Goal: Task Accomplishment & Management: Complete application form

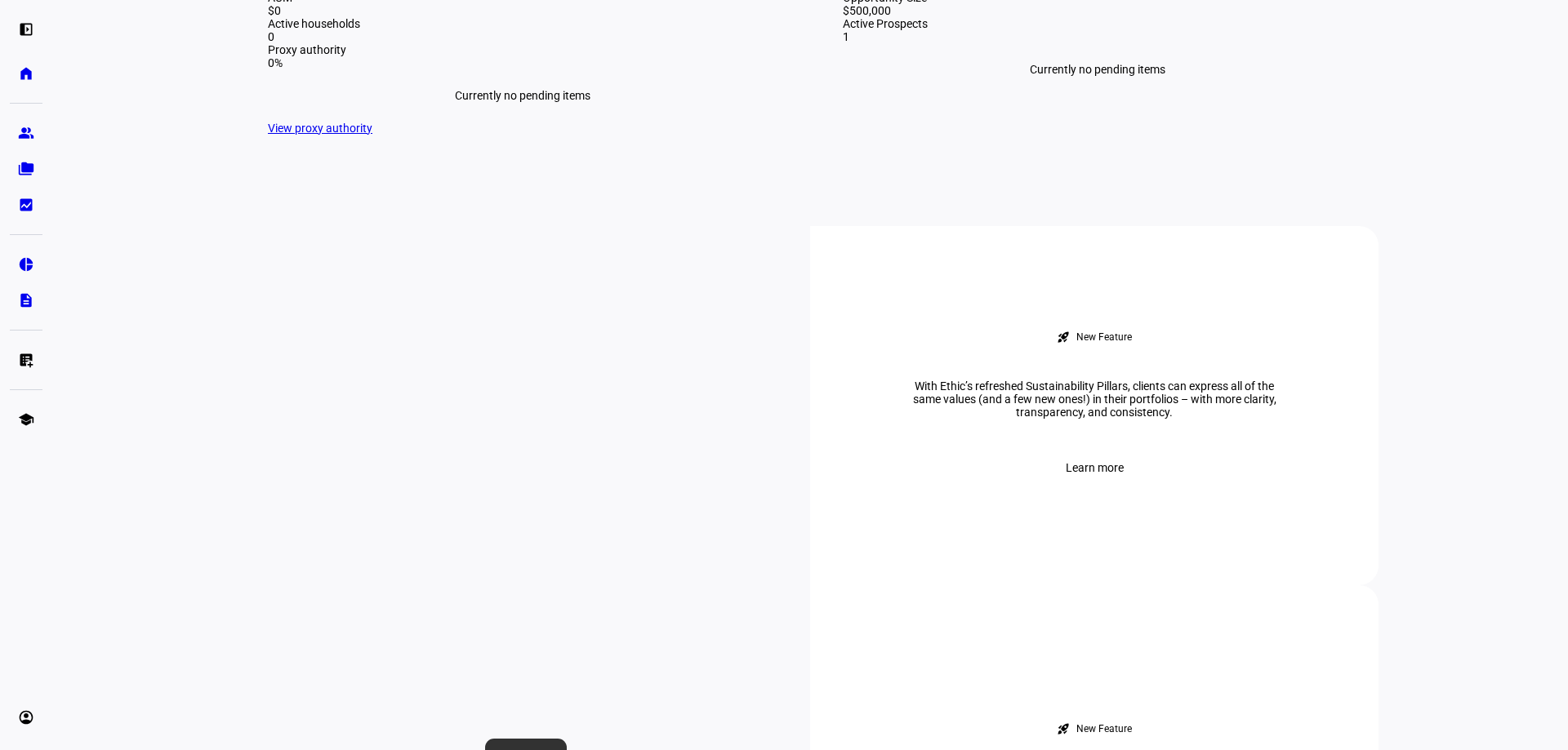
scroll to position [490, 0]
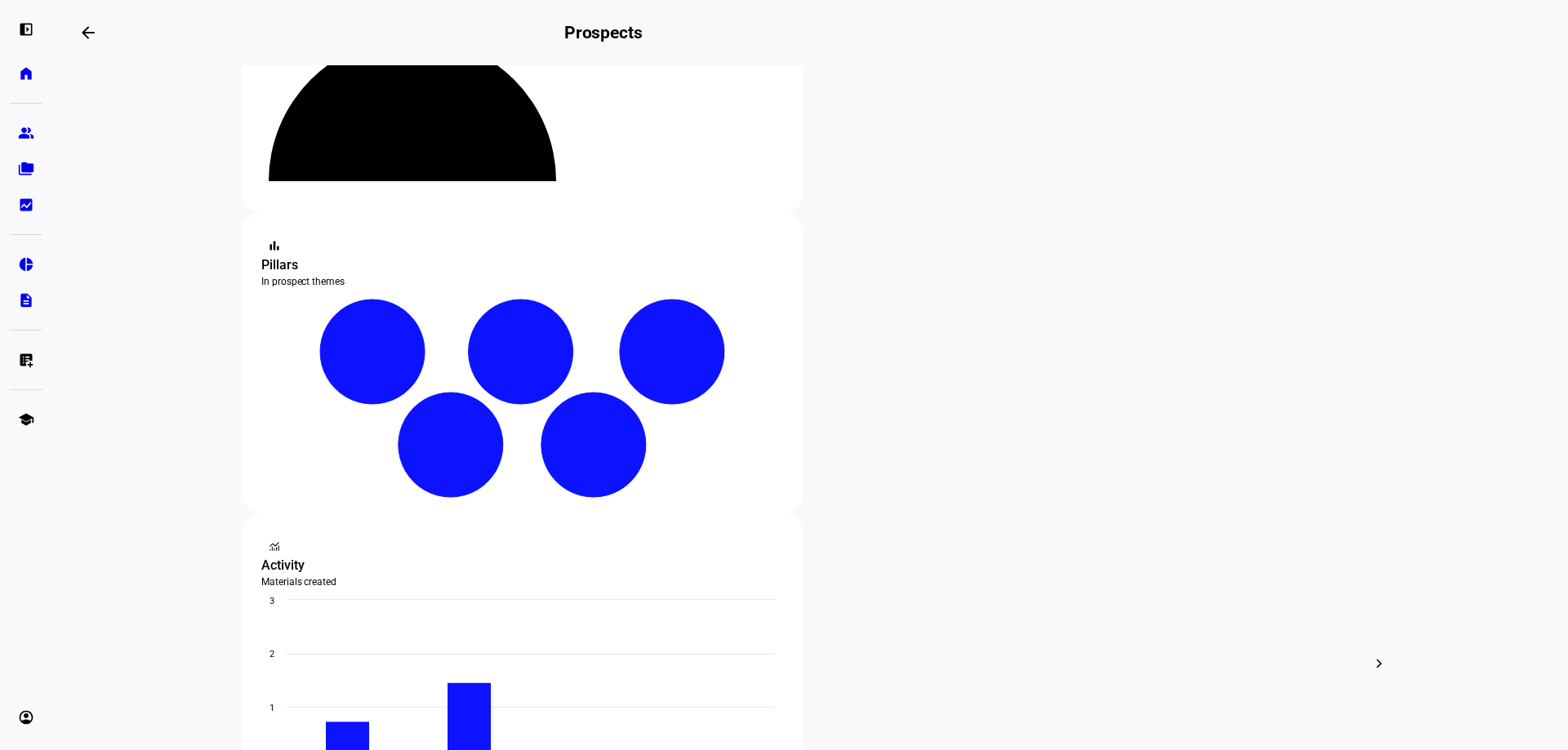
scroll to position [245, 0]
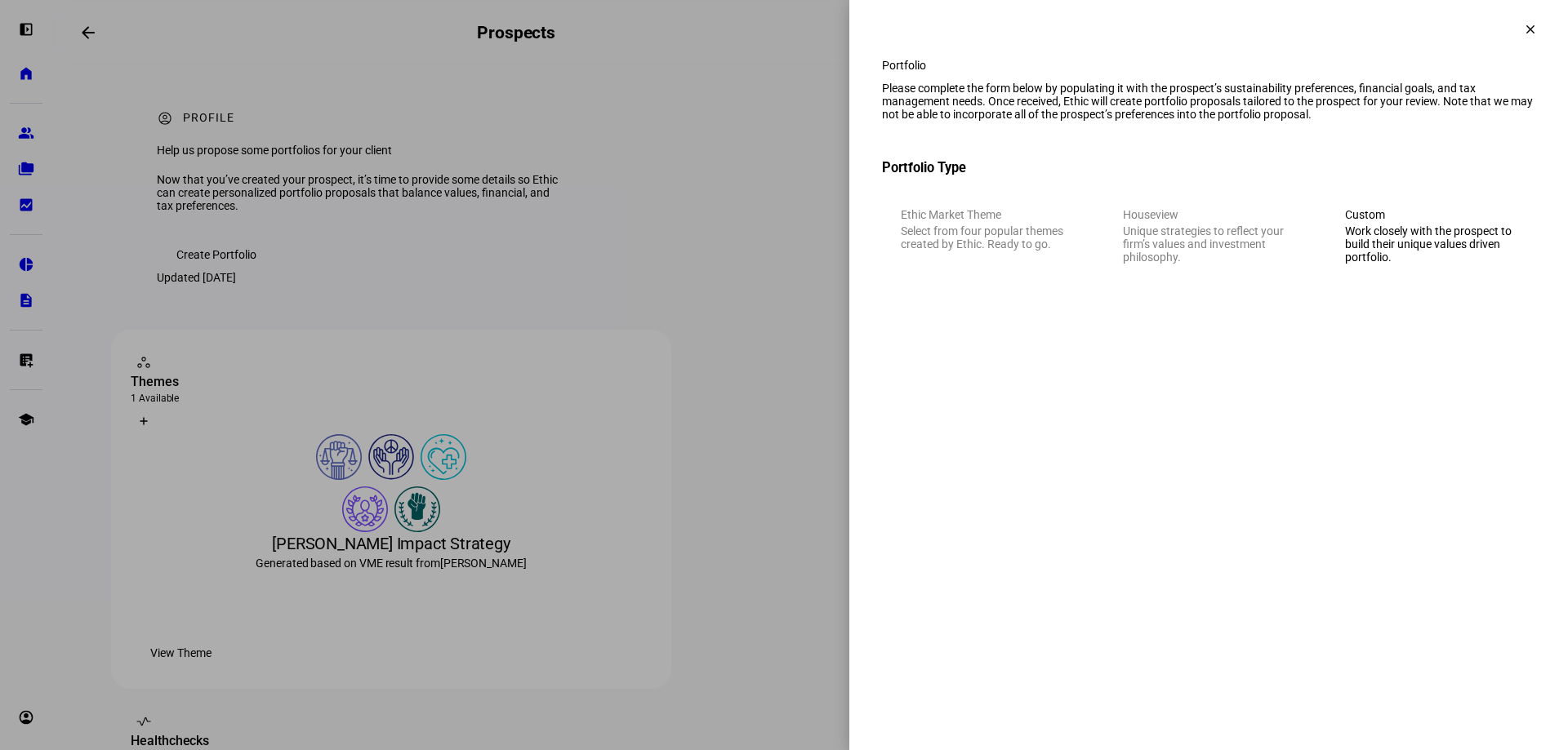
click at [1403, 263] on div "Work closely with the prospect to build their unique values driven portfolio." at bounding box center [1430, 244] width 171 height 39
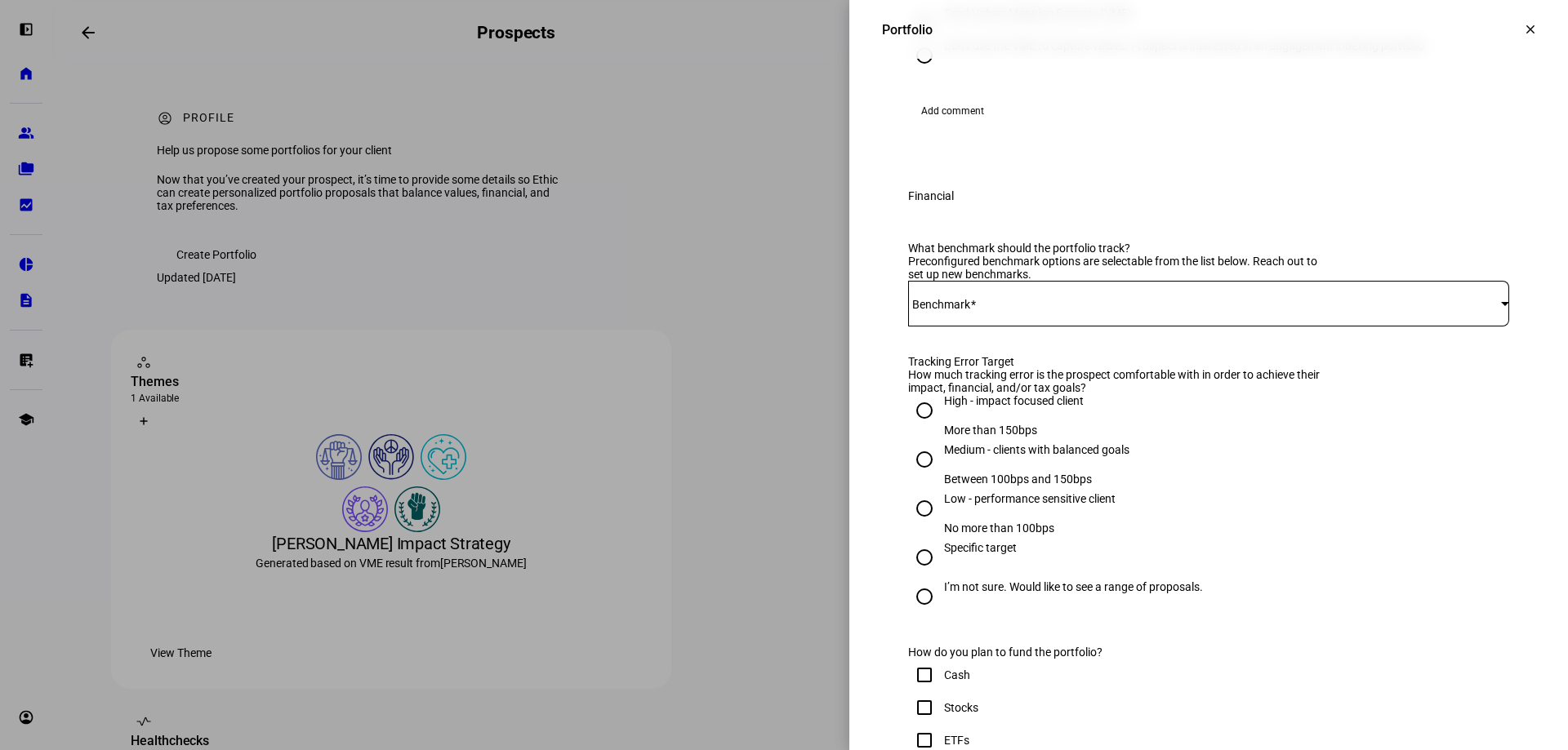
scroll to position [490, 0]
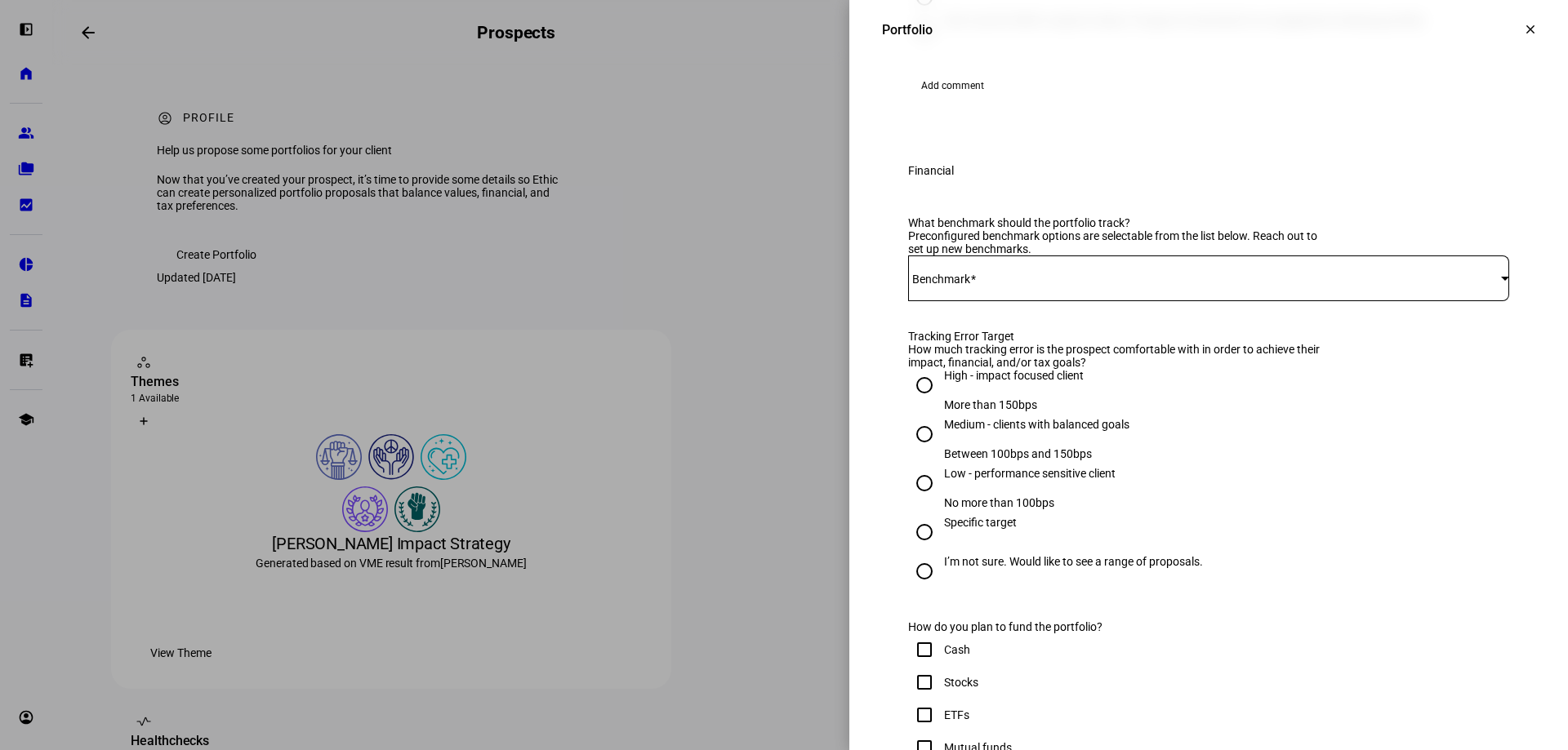
click at [1099, 285] on span at bounding box center [1204, 278] width 593 height 13
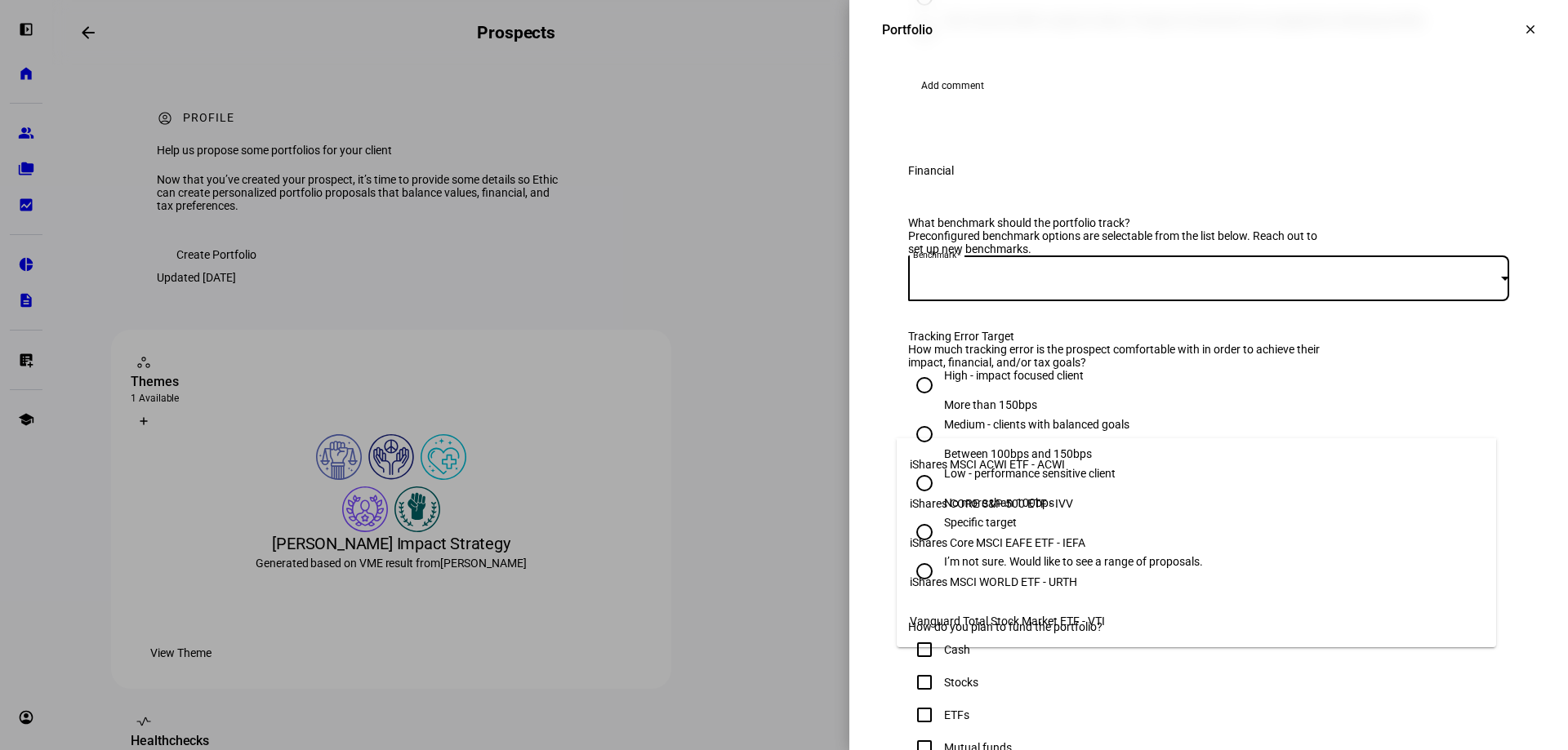
click at [972, 498] on span "iShares CORE S&P 500 ETF - IVV" at bounding box center [992, 504] width 164 height 13
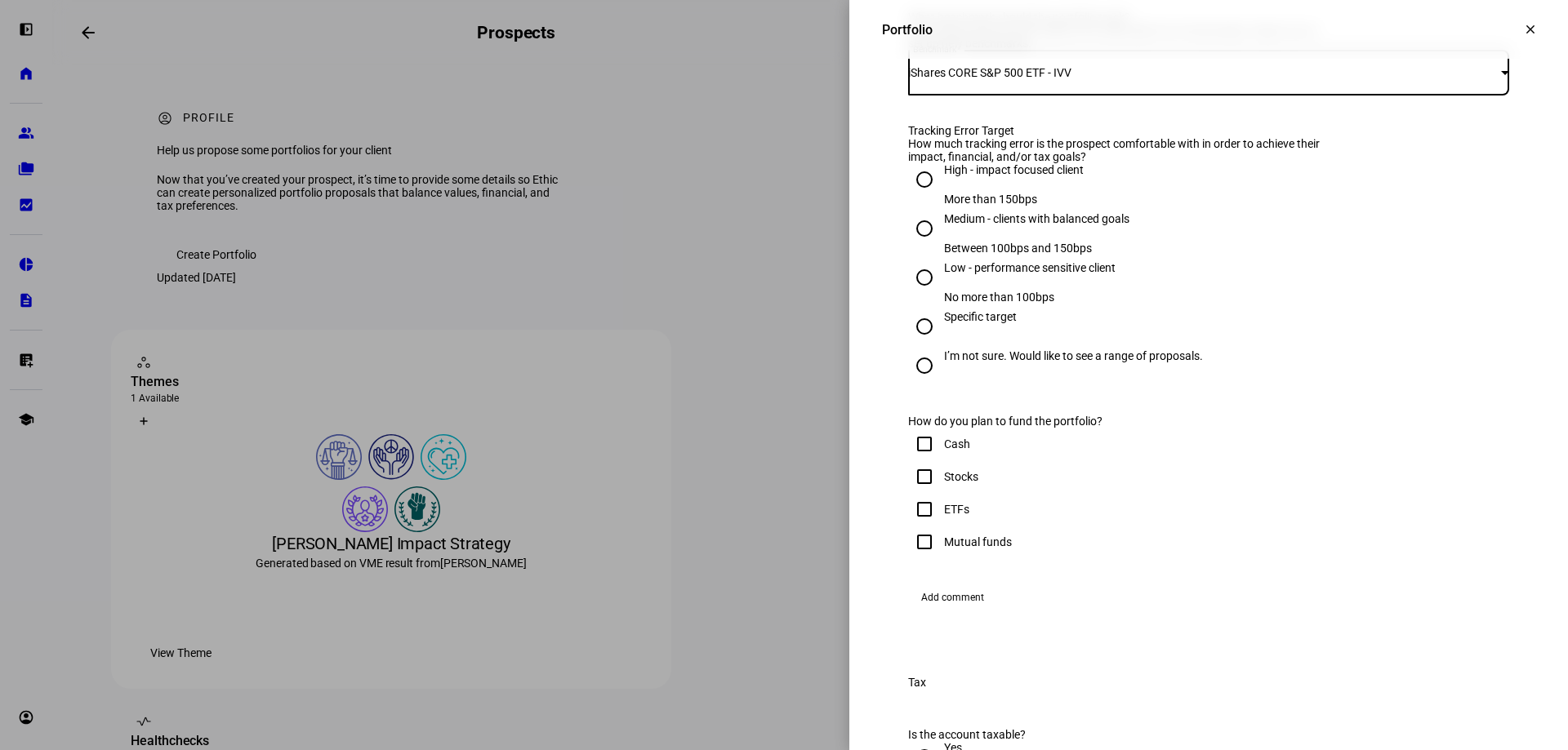
scroll to position [735, 0]
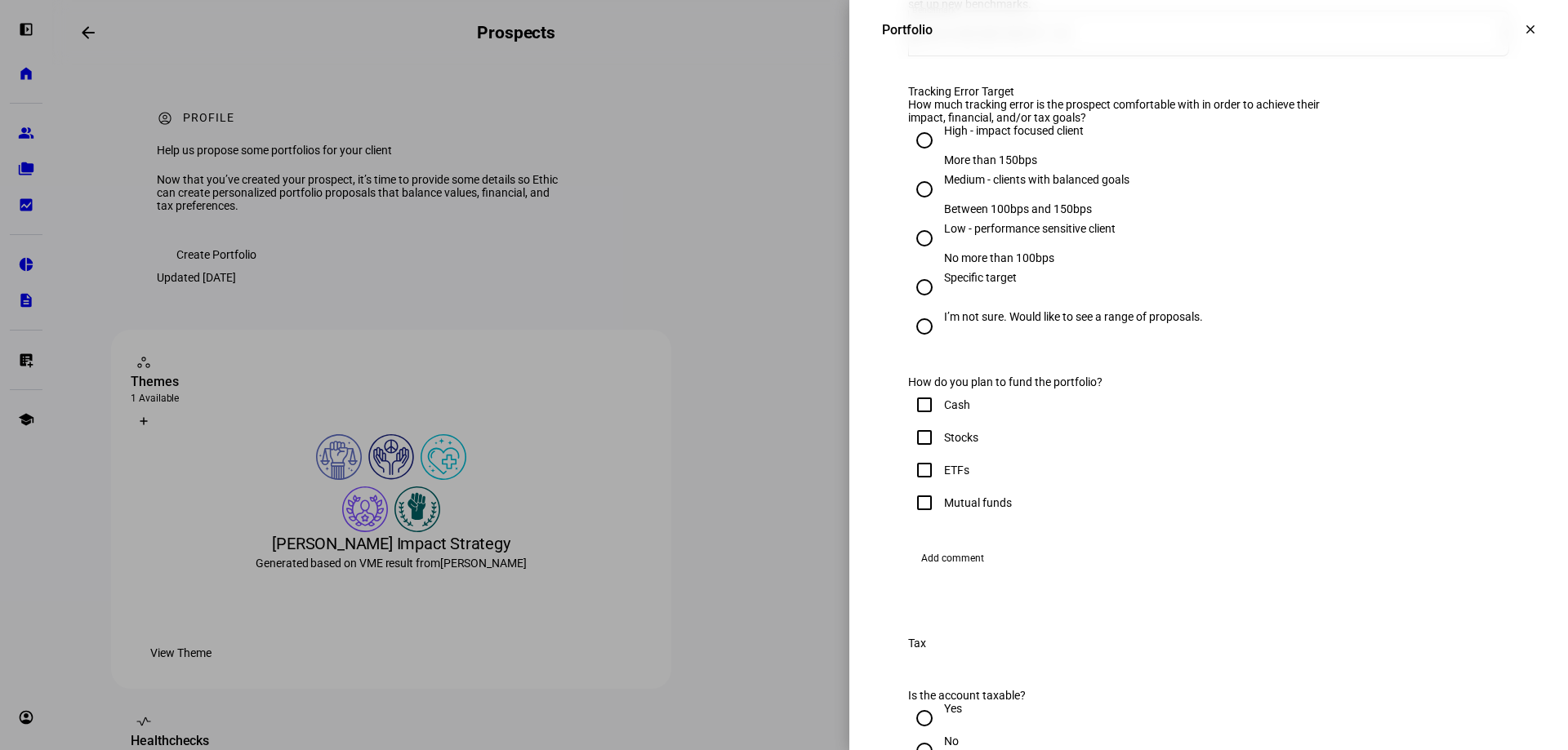
click at [911, 157] on input "High - impact focused client More than 150bps" at bounding box center [924, 140] width 32 height 32
radio input "true"
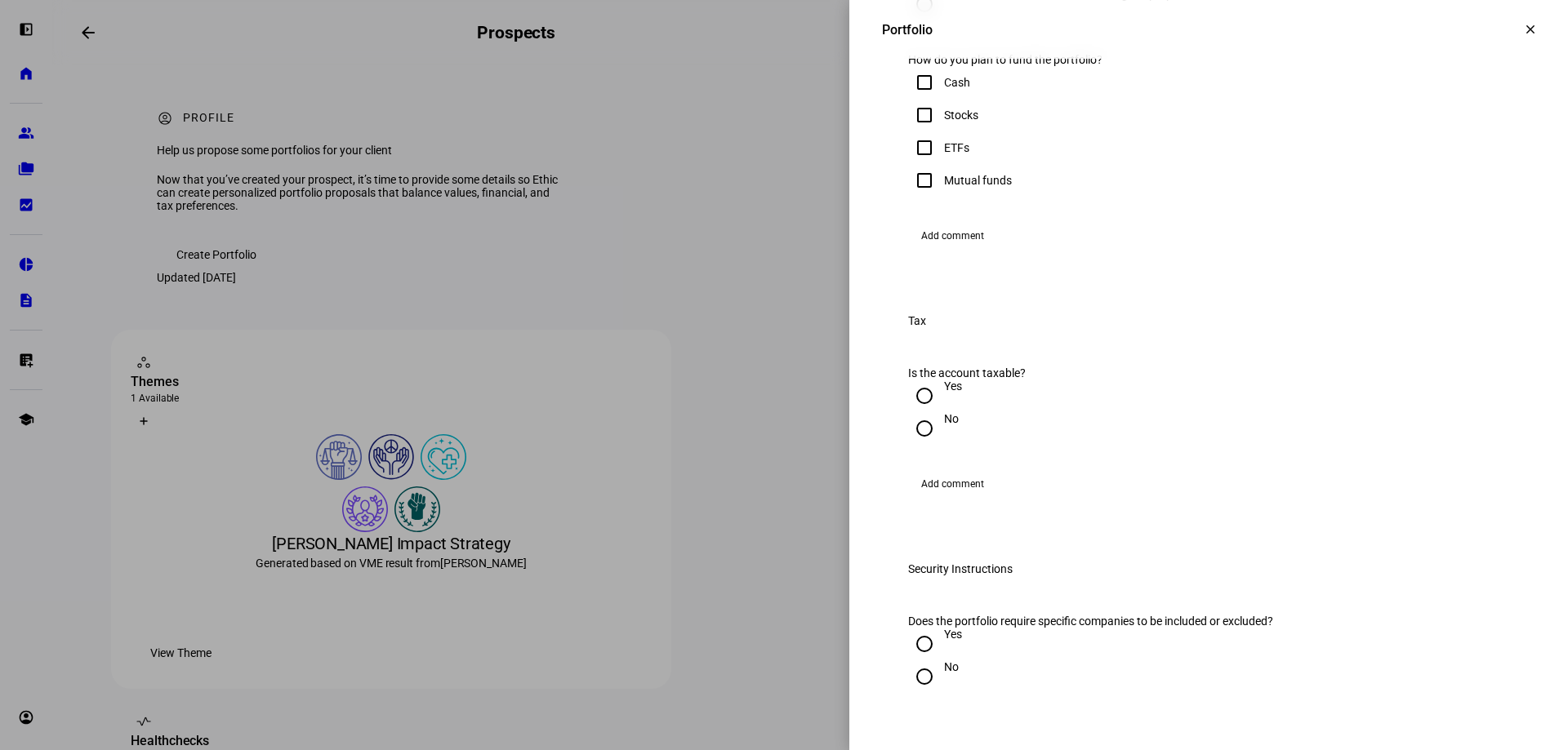
scroll to position [1062, 0]
click at [914, 94] on input "Cash" at bounding box center [924, 78] width 32 height 32
checkbox input "true"
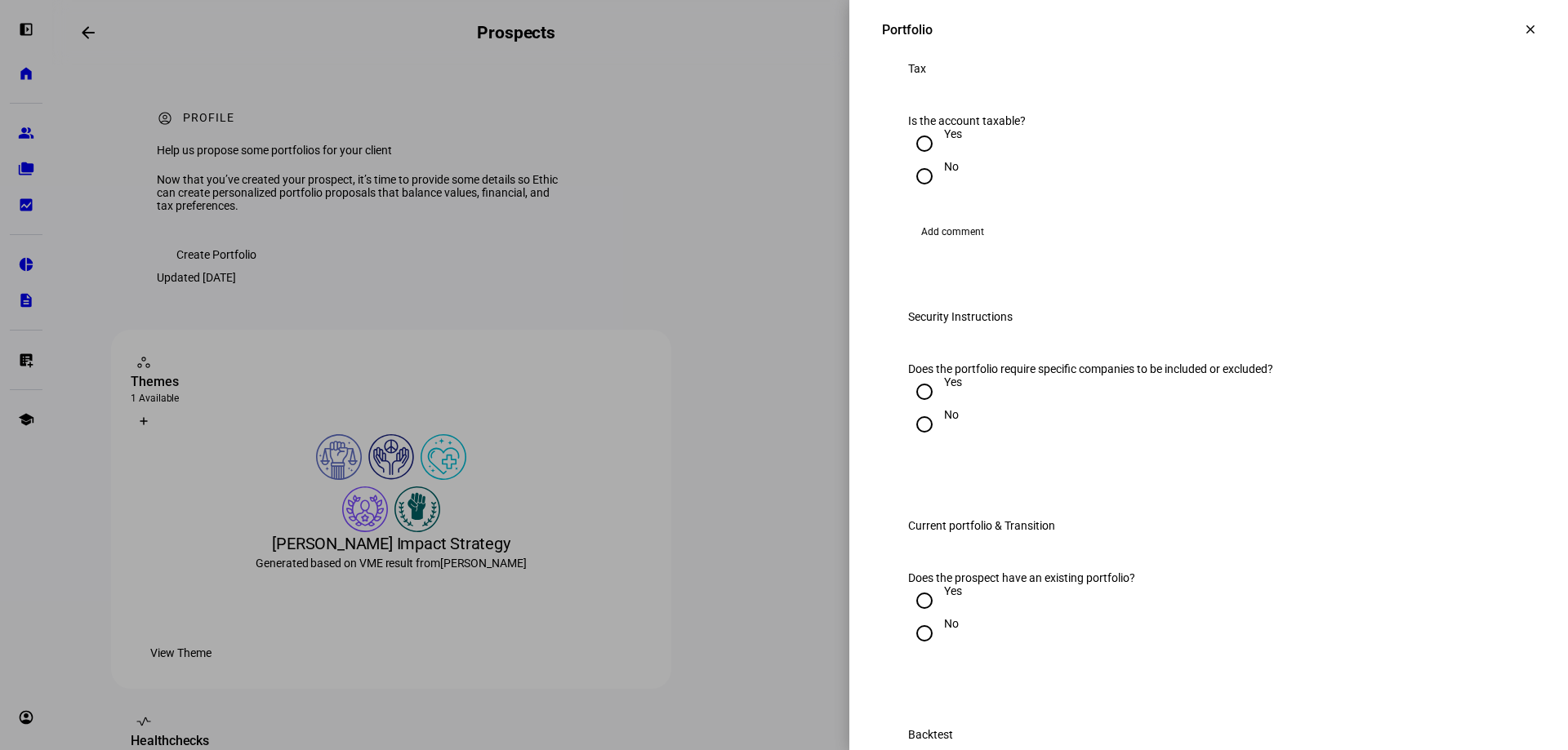
scroll to position [1388, 0]
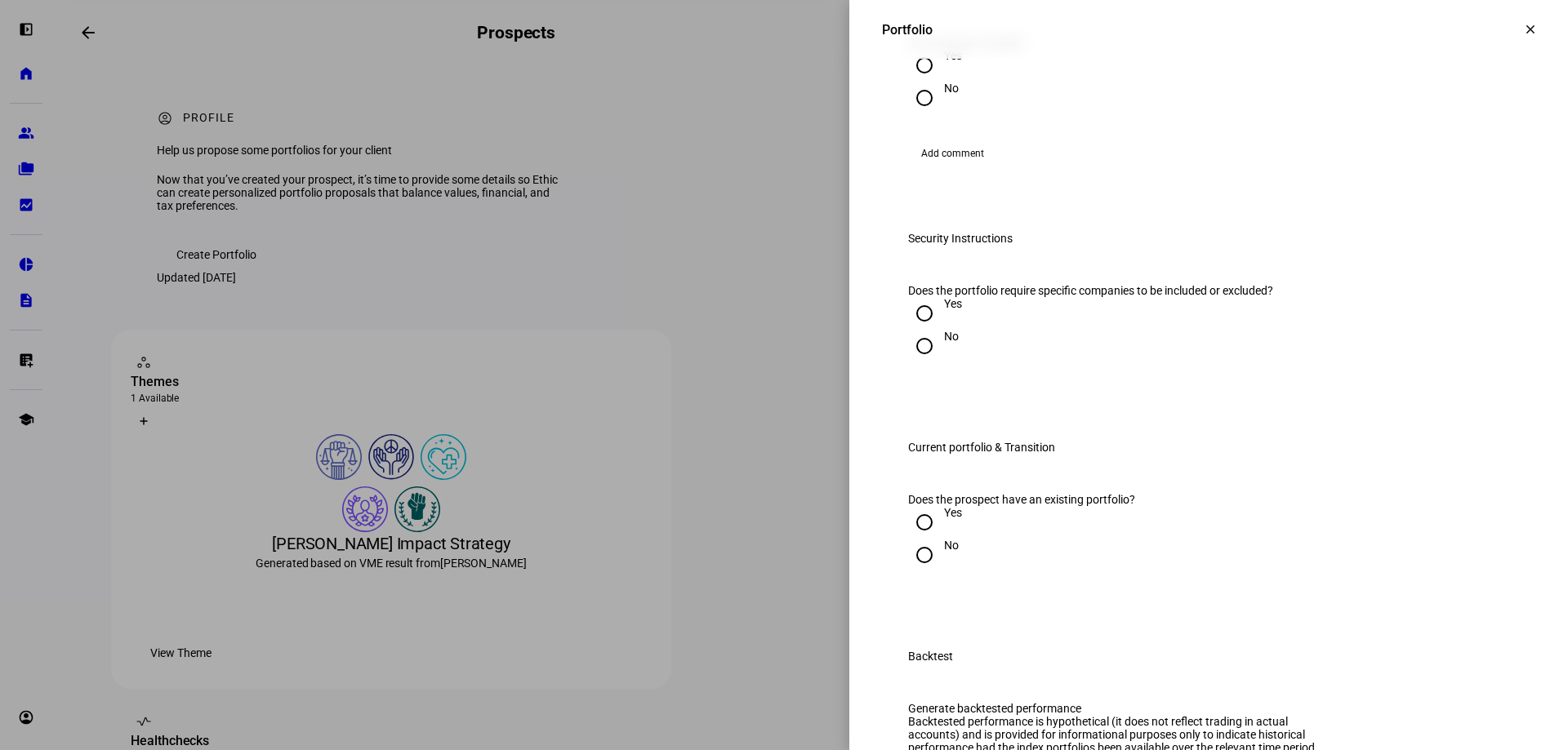
click at [908, 81] on input "Yes" at bounding box center [924, 65] width 32 height 32
radio input "true"
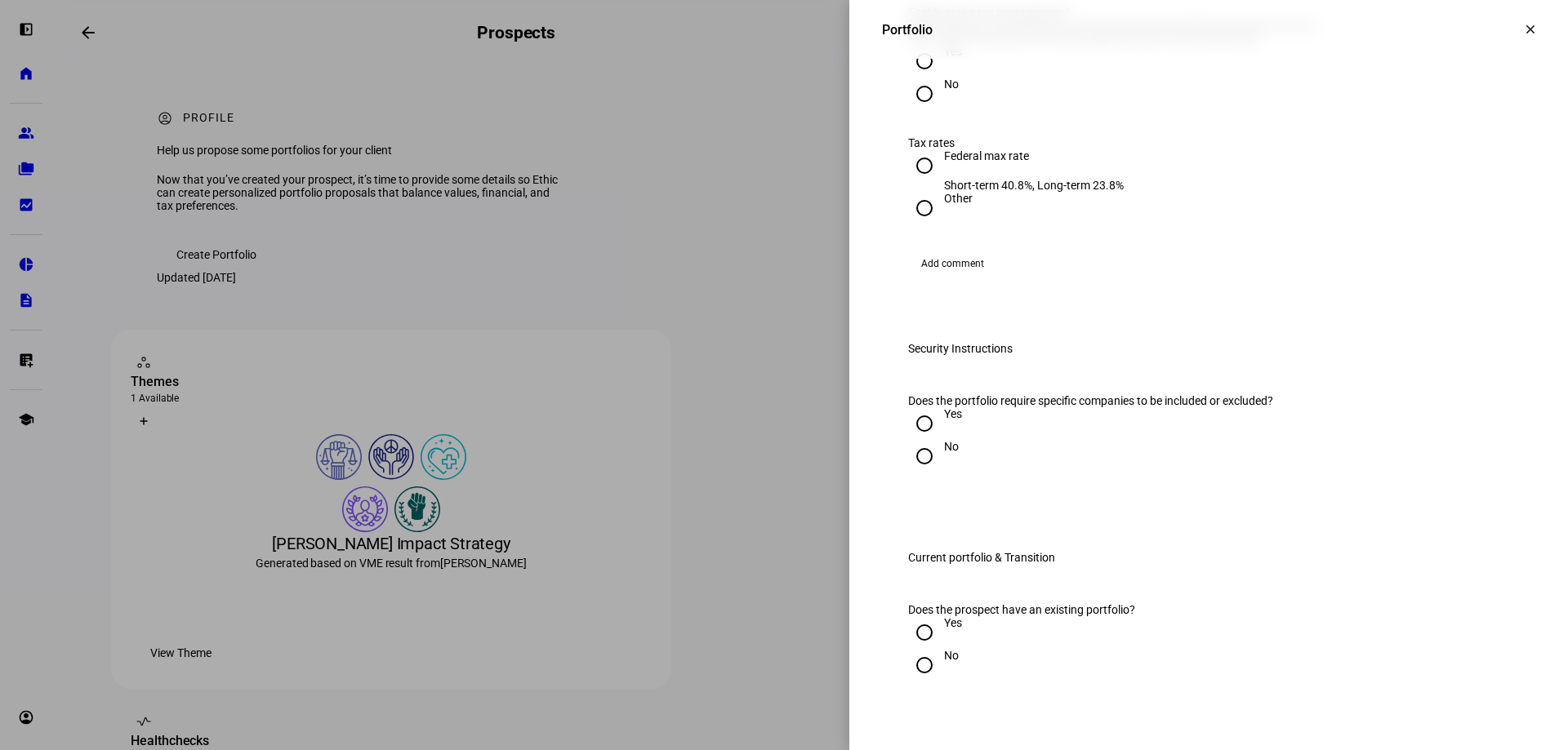
scroll to position [1552, 0]
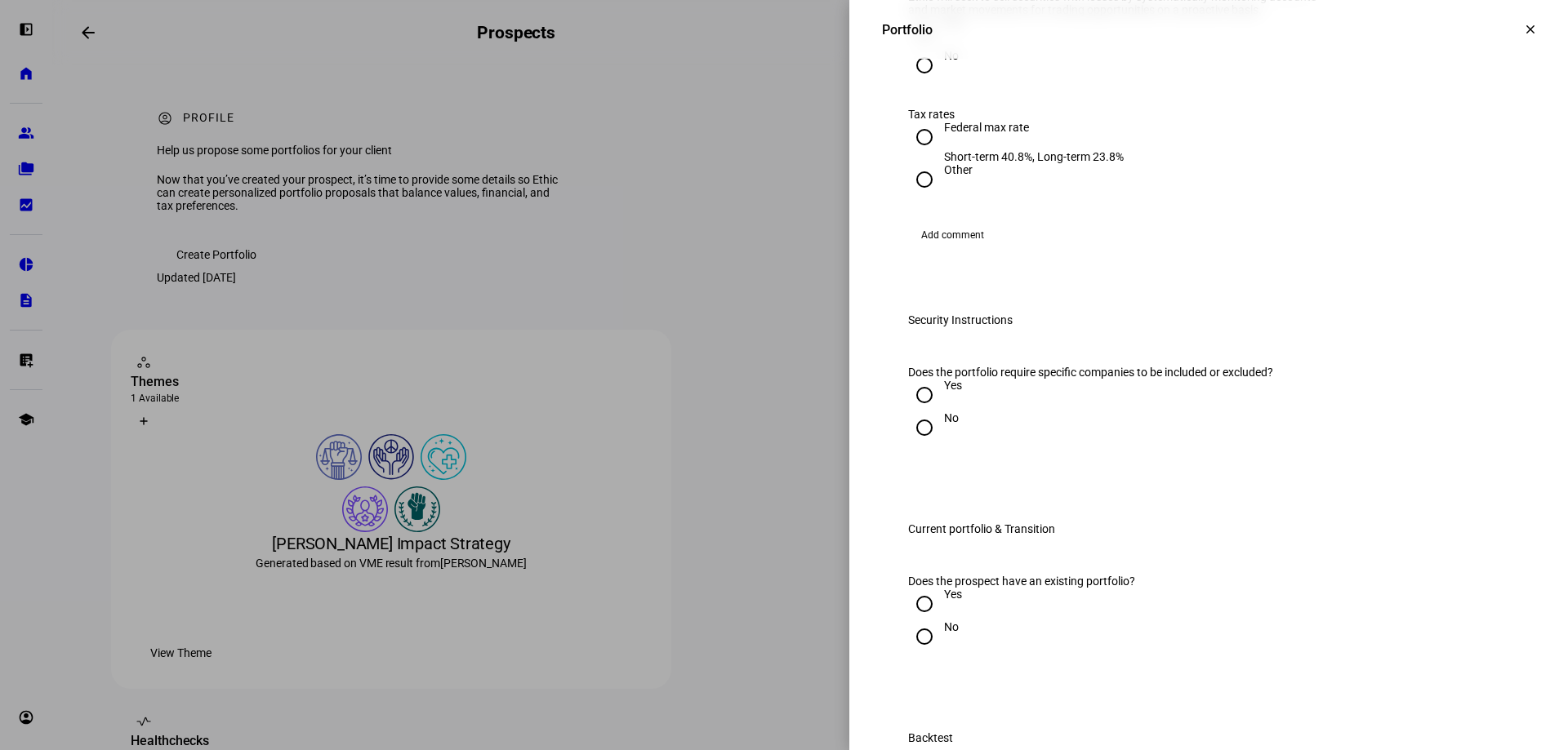
click at [911, 49] on input "Yes" at bounding box center [924, 32] width 32 height 32
radio input "true"
click at [910, 154] on input "Federal max rate Short-term 40.8%, Long-term 23.8%" at bounding box center [924, 137] width 32 height 32
radio input "true"
click at [910, 154] on input "Federal max rate Short-term 40.8%, Long-term 23.8%" at bounding box center [924, 137] width 32 height 32
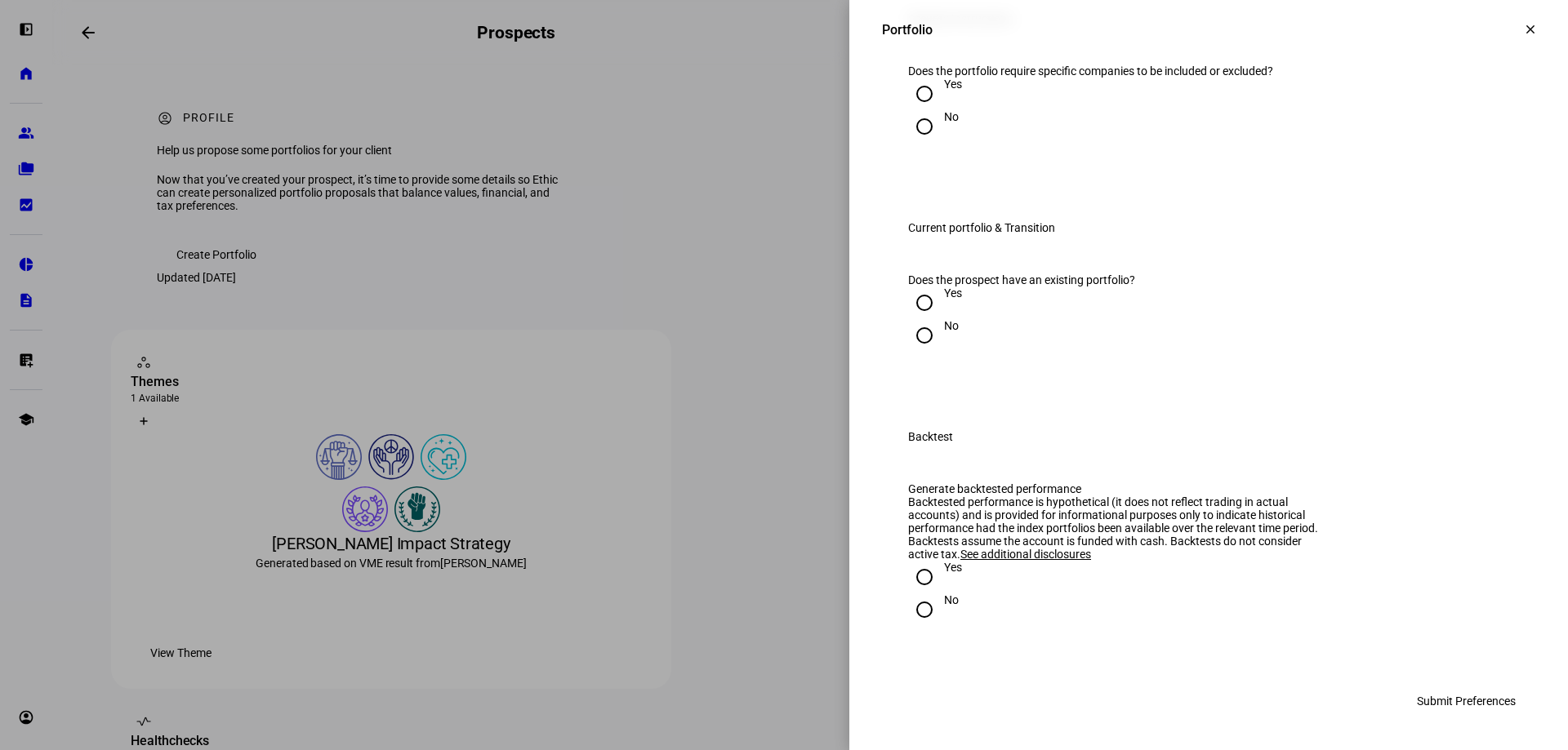
scroll to position [1878, 0]
click at [915, 143] on input "No" at bounding box center [924, 126] width 32 height 32
radio input "true"
click at [911, 319] on input "No" at bounding box center [924, 335] width 32 height 32
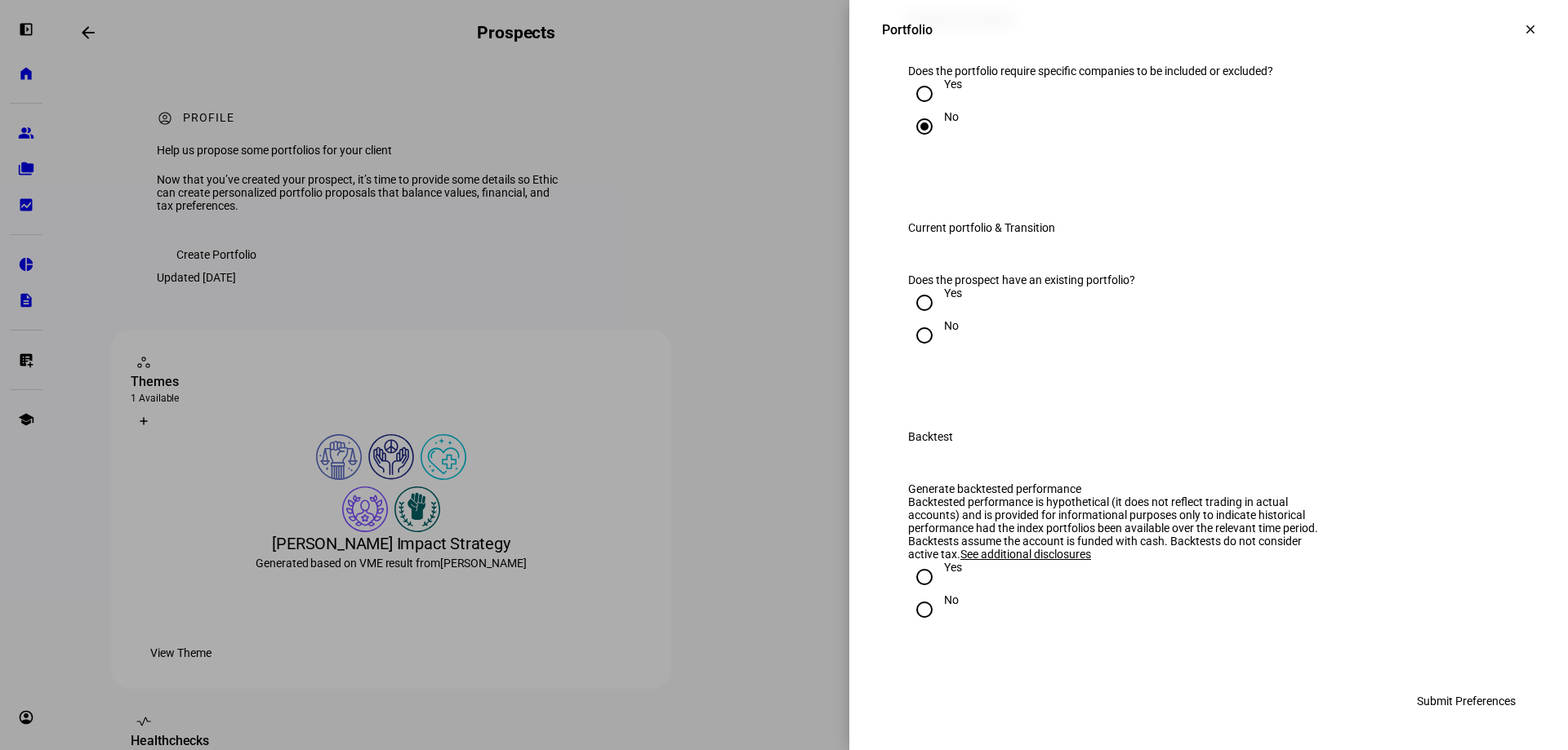
radio input "true"
click at [917, 577] on input "Yes" at bounding box center [924, 577] width 32 height 32
radio input "true"
click at [1445, 699] on span "Submit Preferences" at bounding box center [1466, 701] width 99 height 32
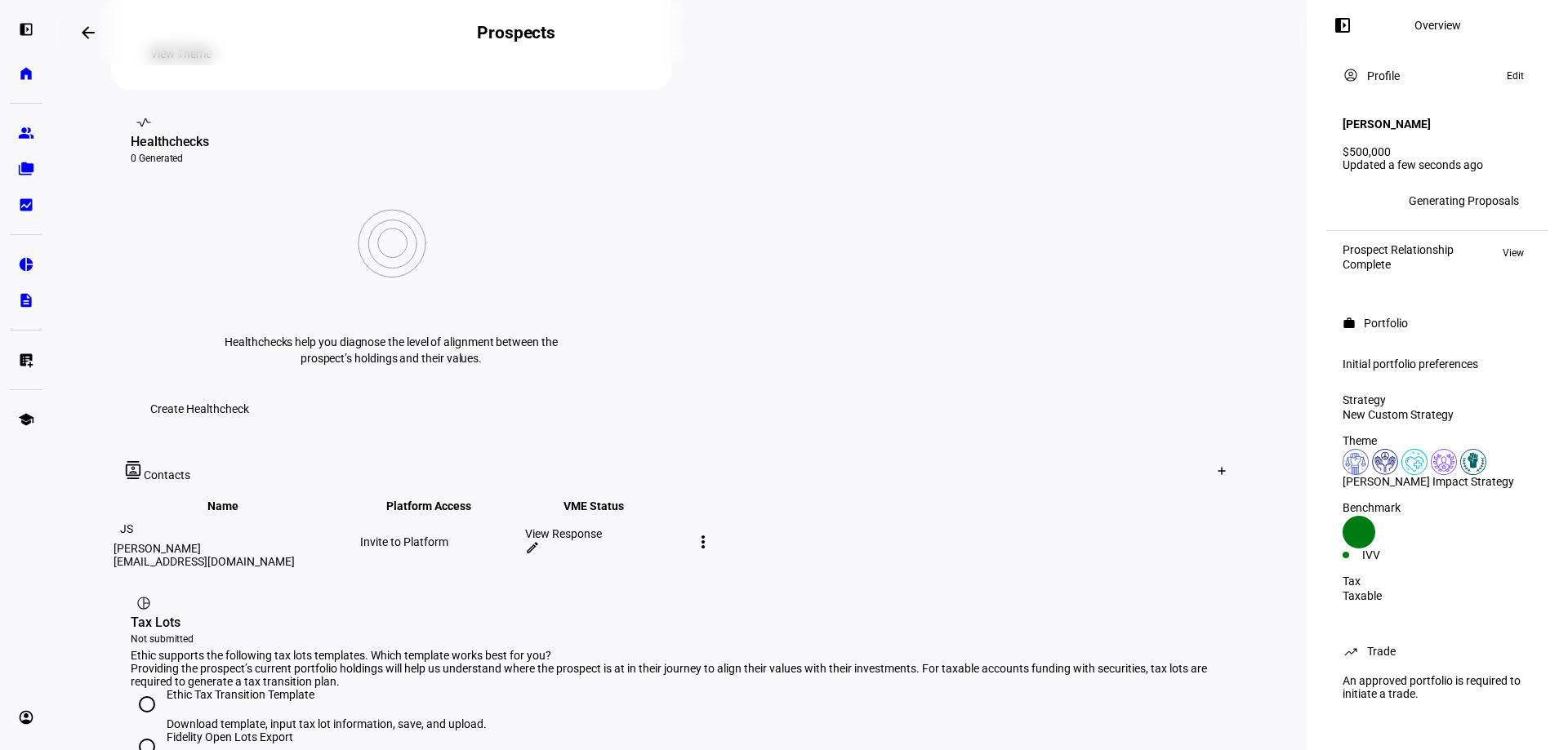
scroll to position [490, 0]
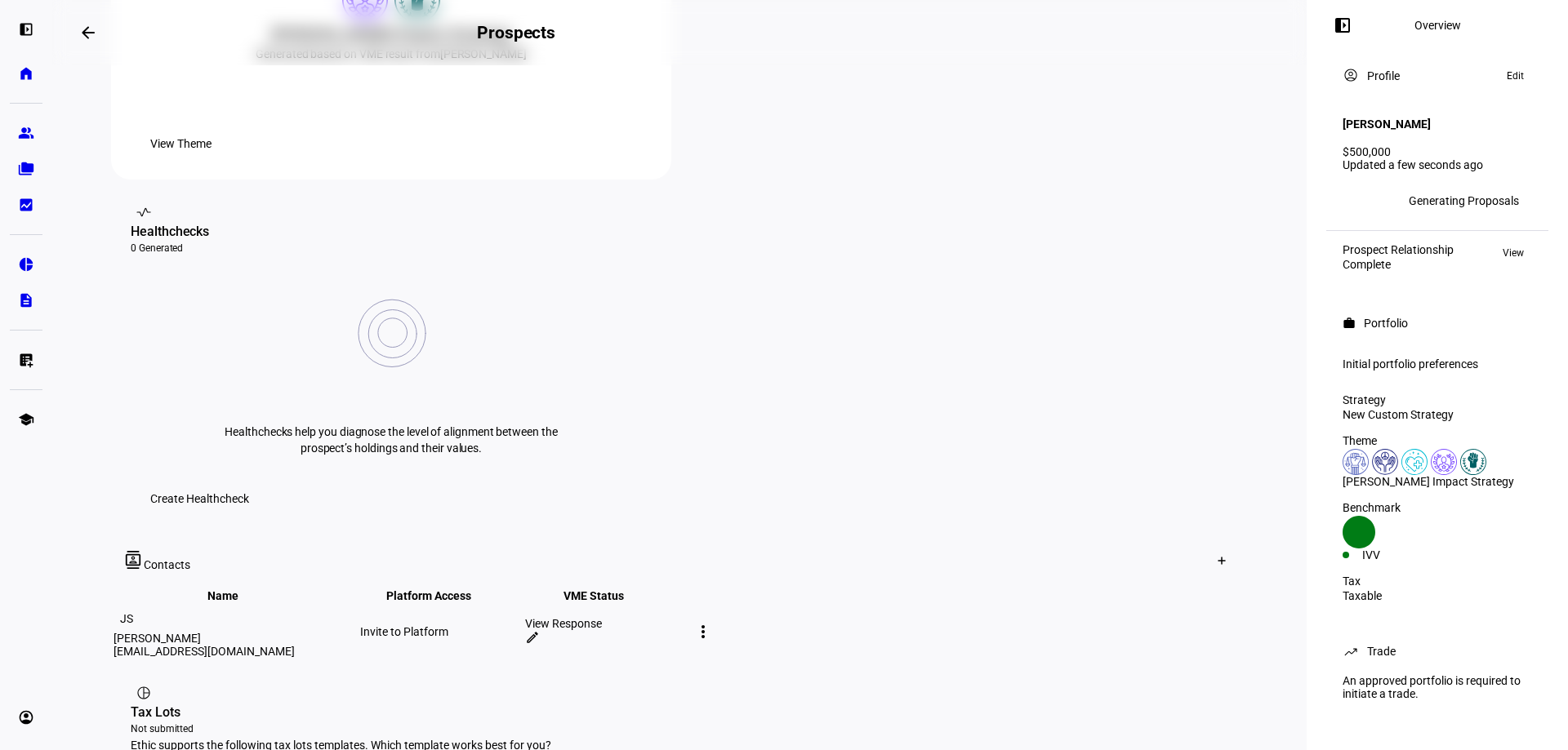
click at [212, 160] on span "View Theme" at bounding box center [180, 143] width 61 height 32
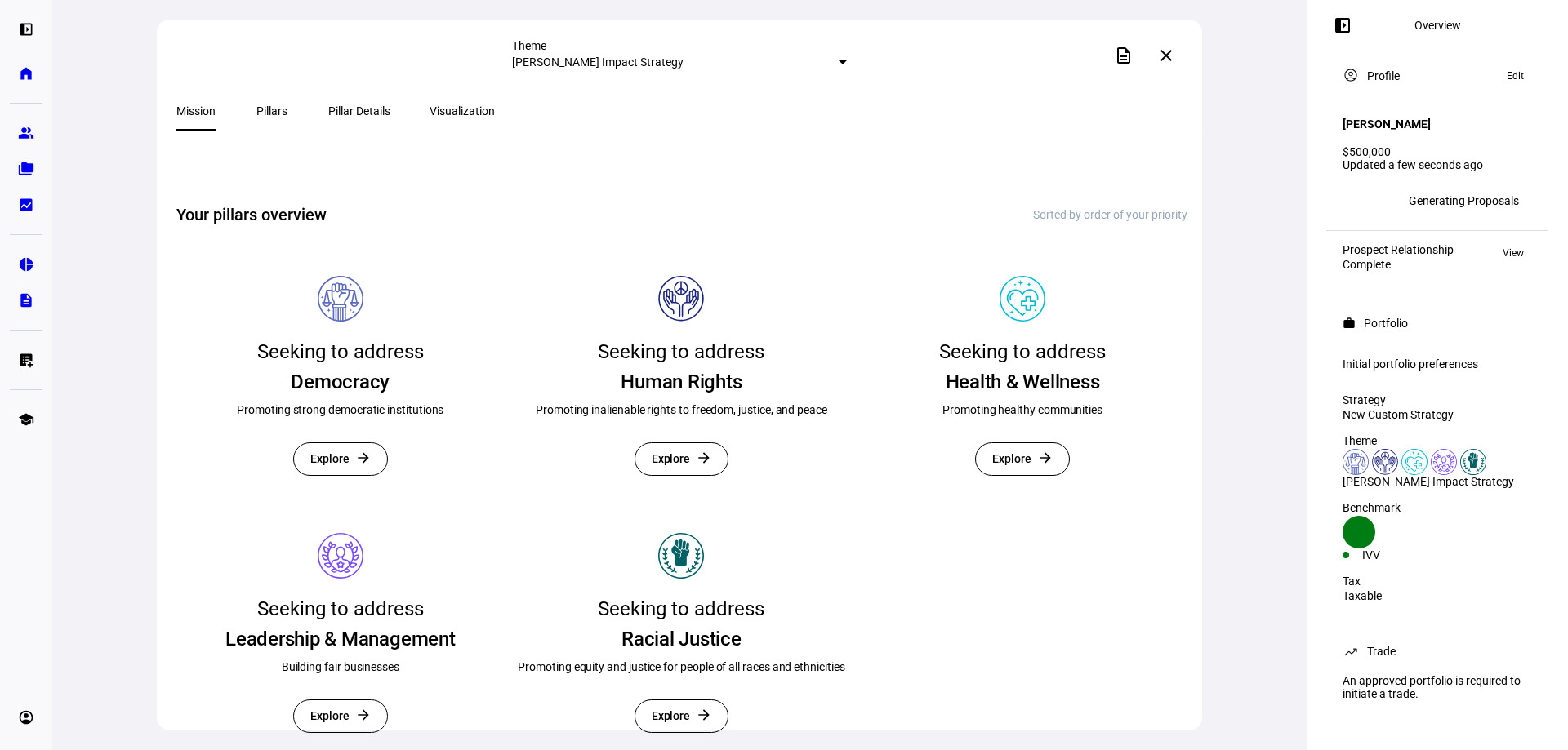
scroll to position [326, 0]
click at [429, 108] on span "Visualization" at bounding box center [462, 111] width 66 height 11
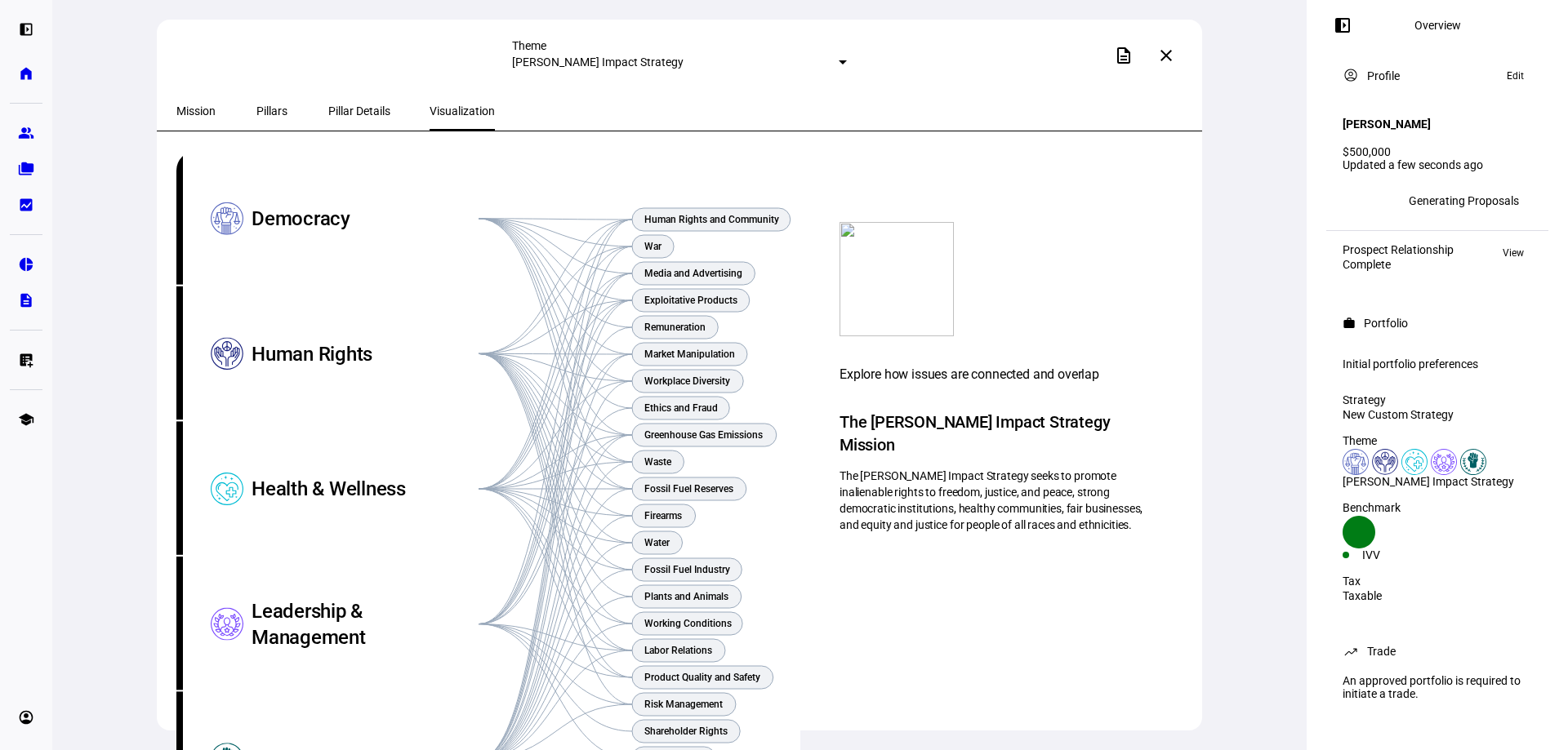
click at [1111, 62] on div "description close" at bounding box center [1015, 55] width 336 height 32
click at [1123, 58] on span at bounding box center [1124, 55] width 39 height 39
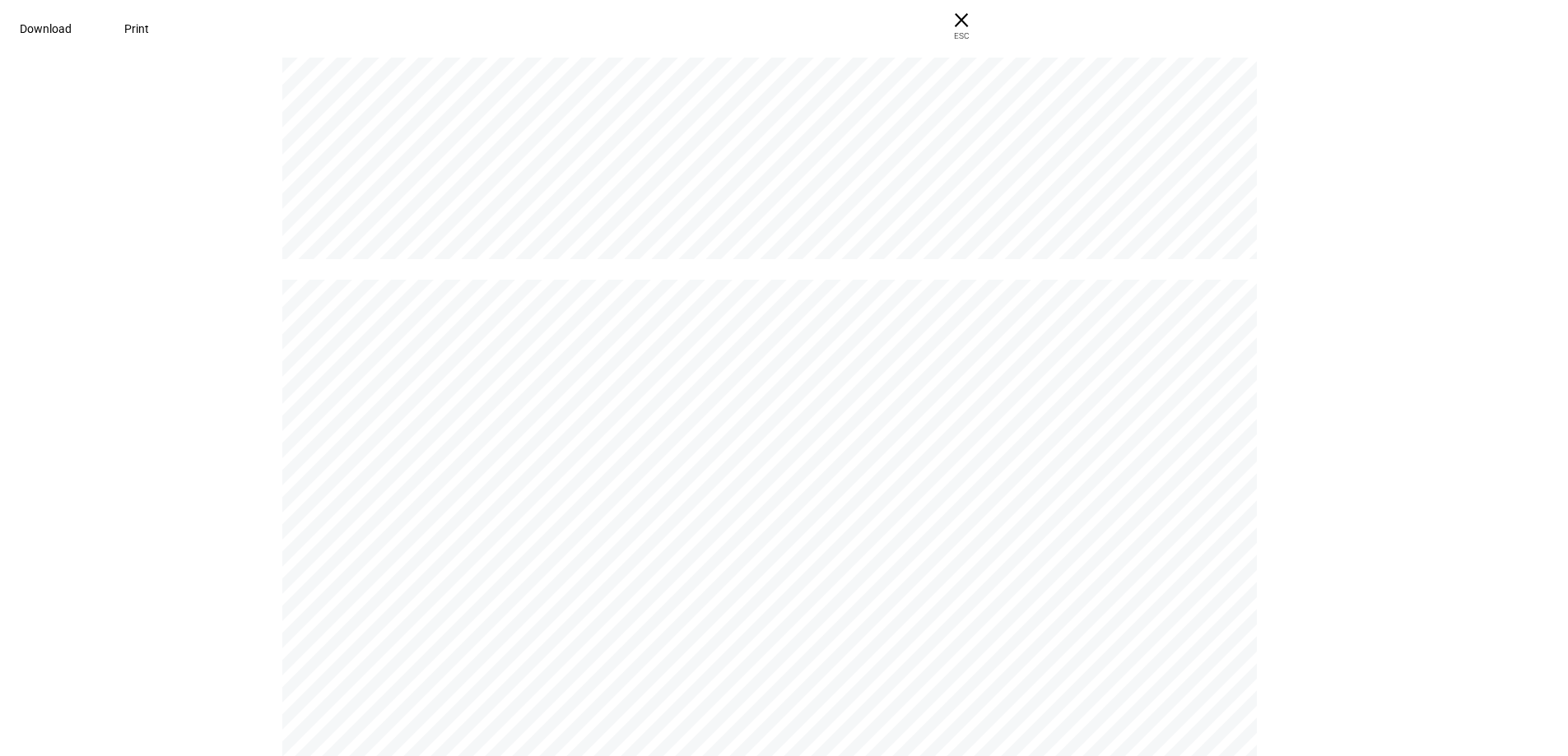
scroll to position [4857, 0]
click at [72, 31] on span "Download" at bounding box center [46, 29] width 52 height 13
click at [988, 19] on span "× ESC" at bounding box center [961, 26] width 53 height 53
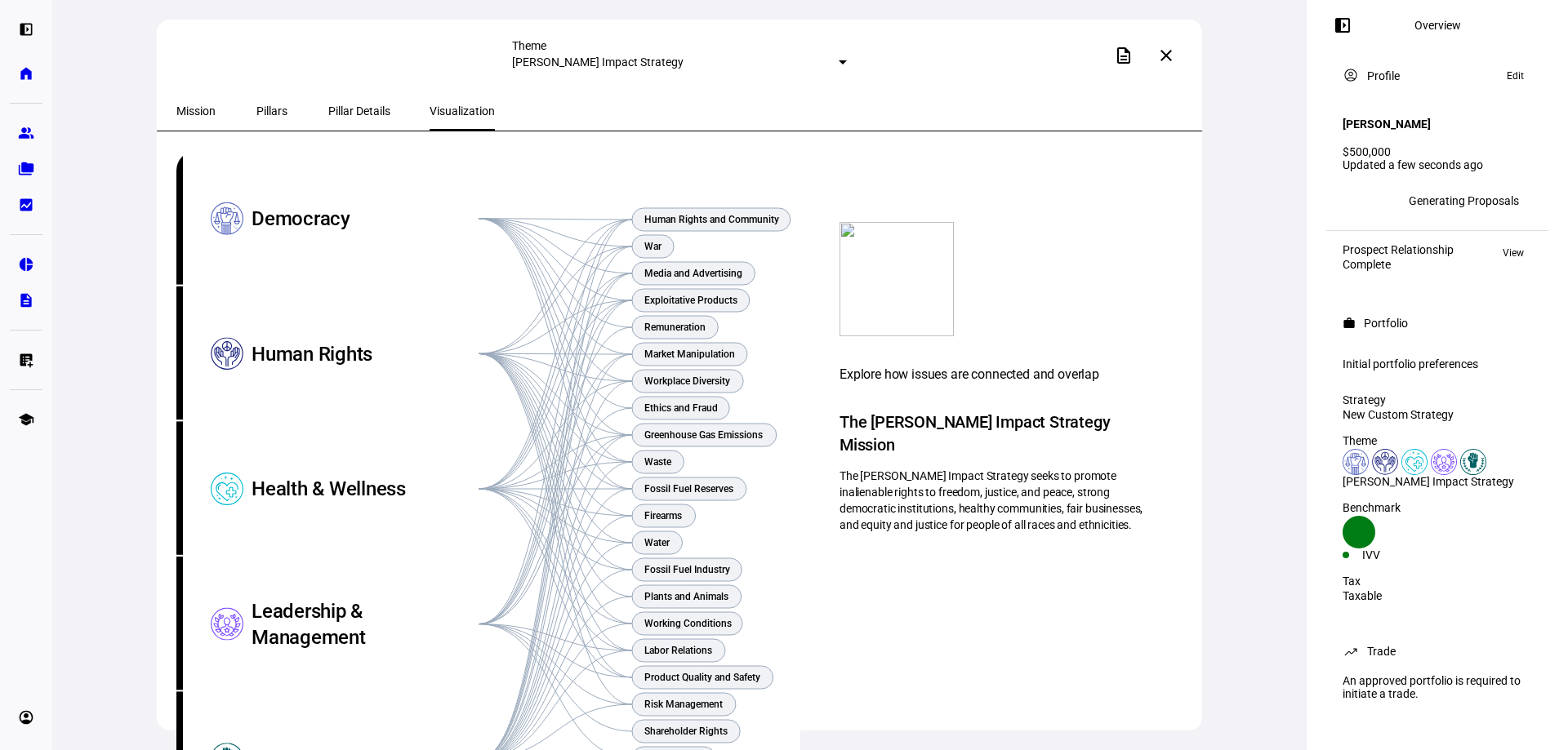
click at [1167, 59] on mat-icon "close" at bounding box center [1166, 55] width 19 height 19
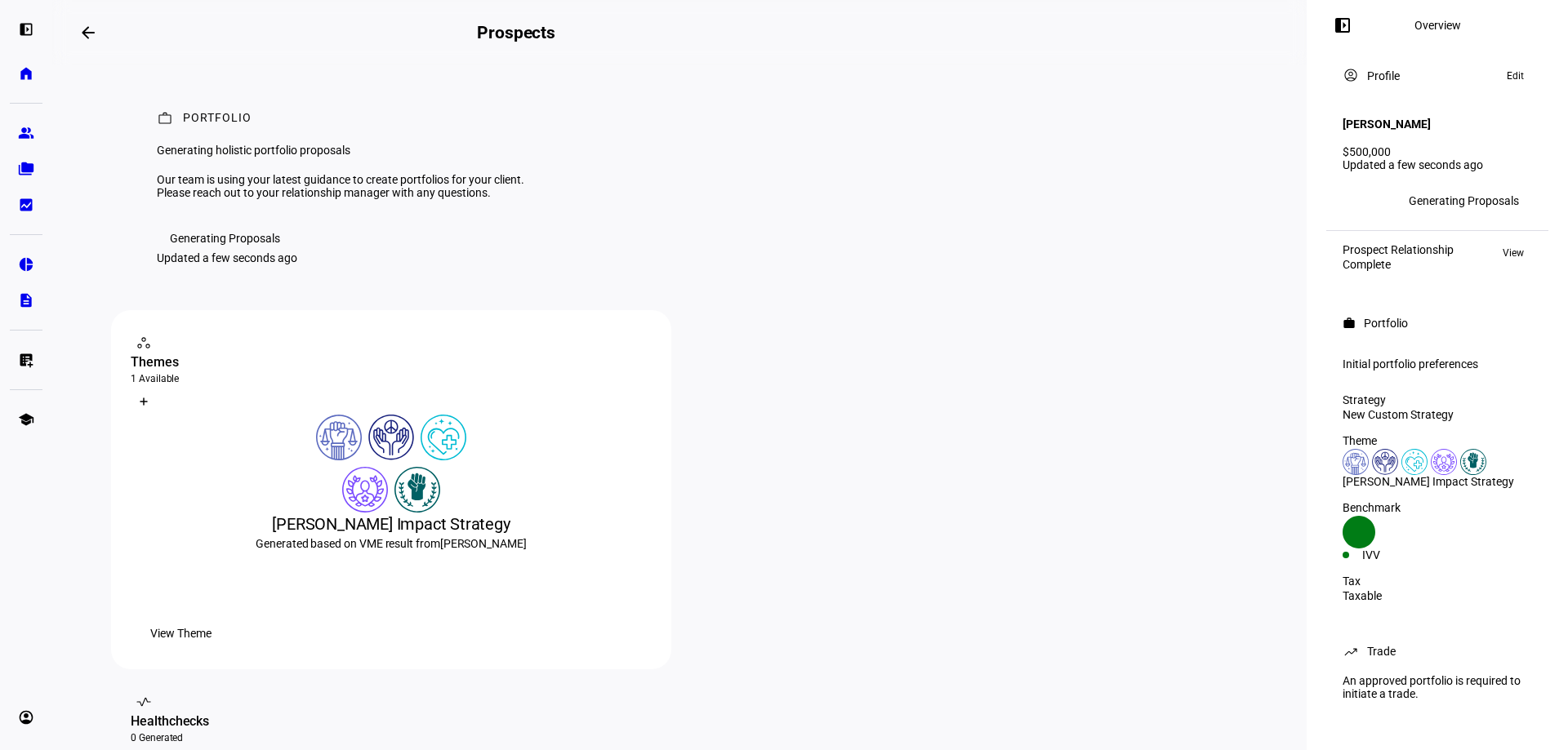
click at [1516, 243] on span "View" at bounding box center [1513, 252] width 21 height 19
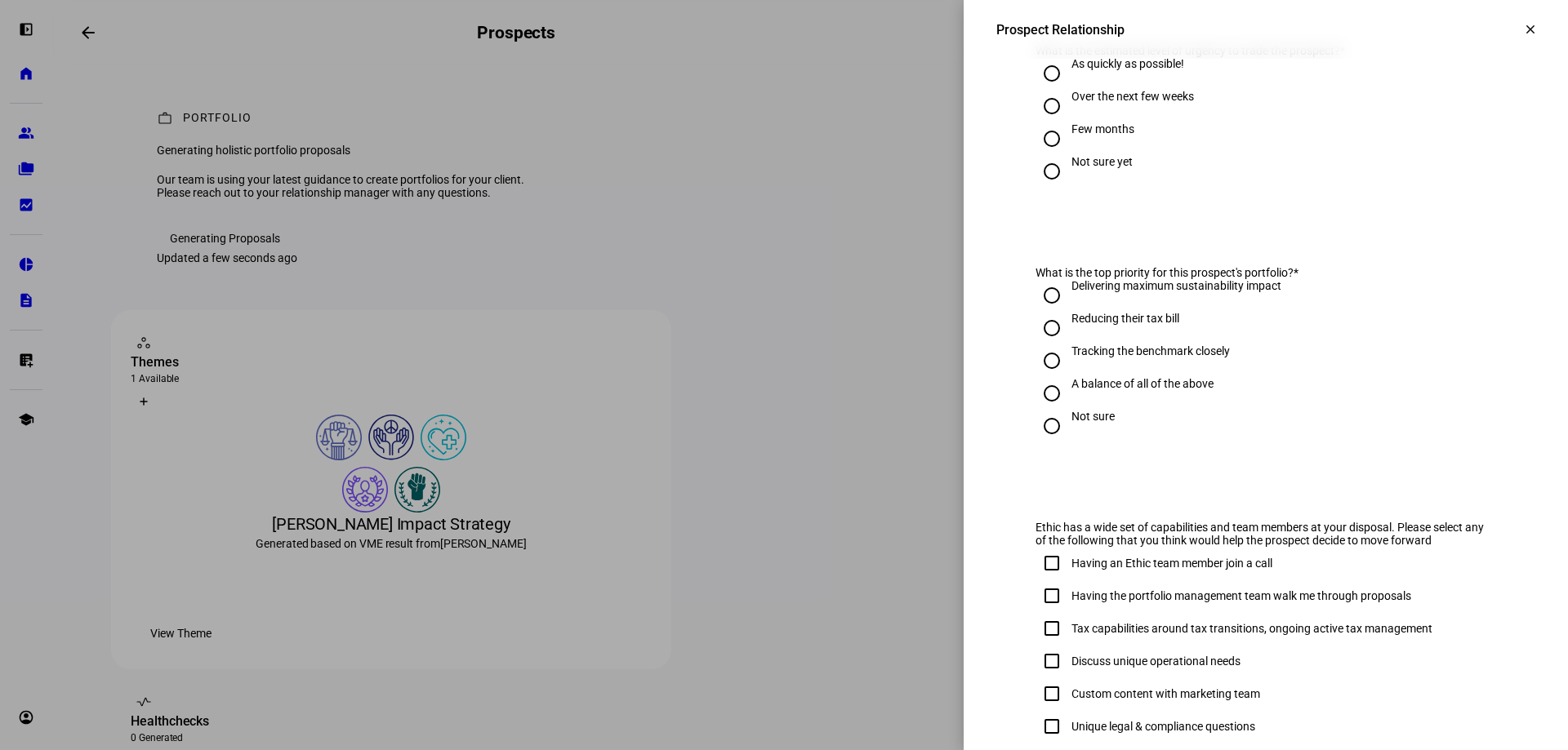
scroll to position [331, 0]
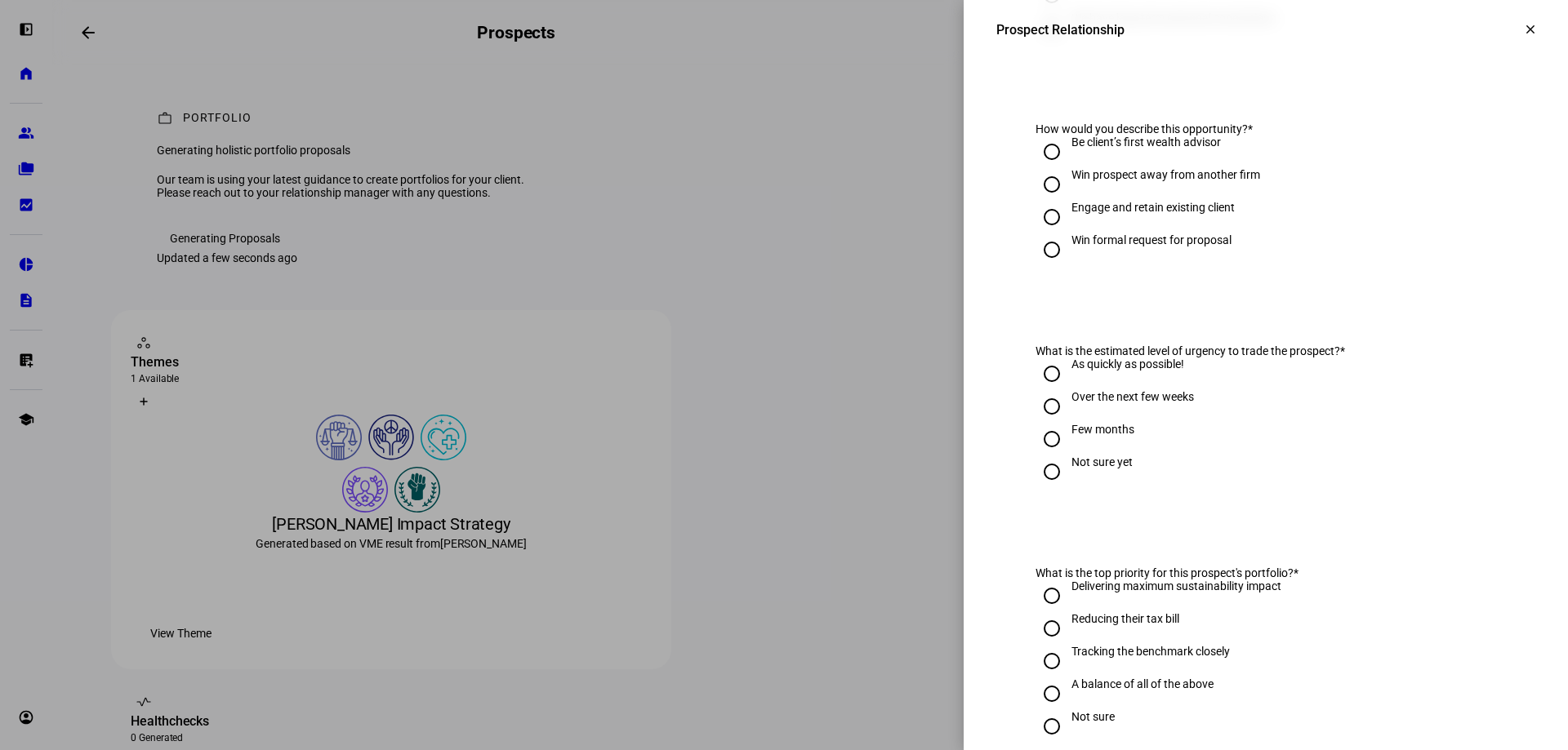
click at [1524, 33] on mat-icon "clear" at bounding box center [1531, 30] width 15 height 15
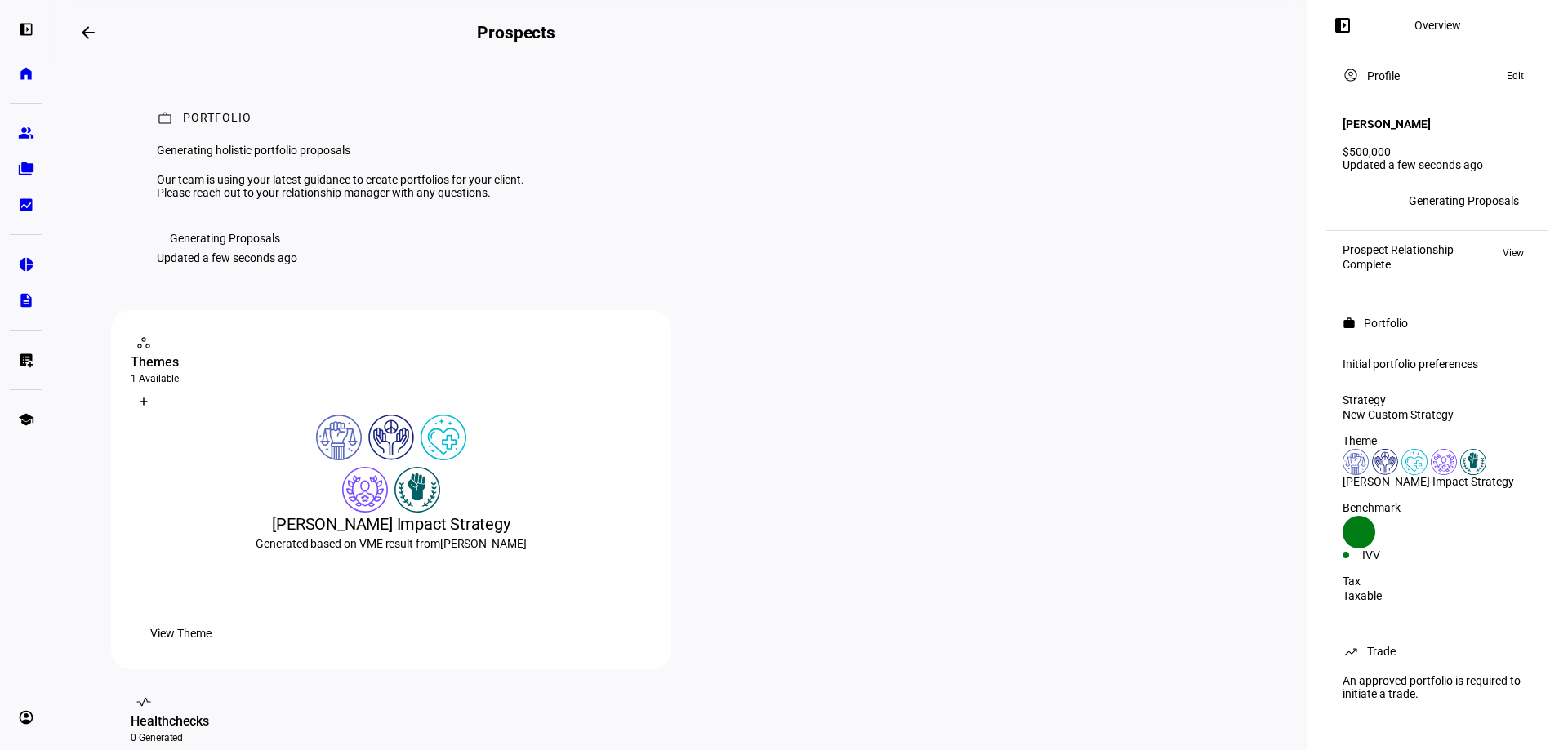
click at [1478, 194] on div "Generating Proposals" at bounding box center [1463, 201] width 110 height 13
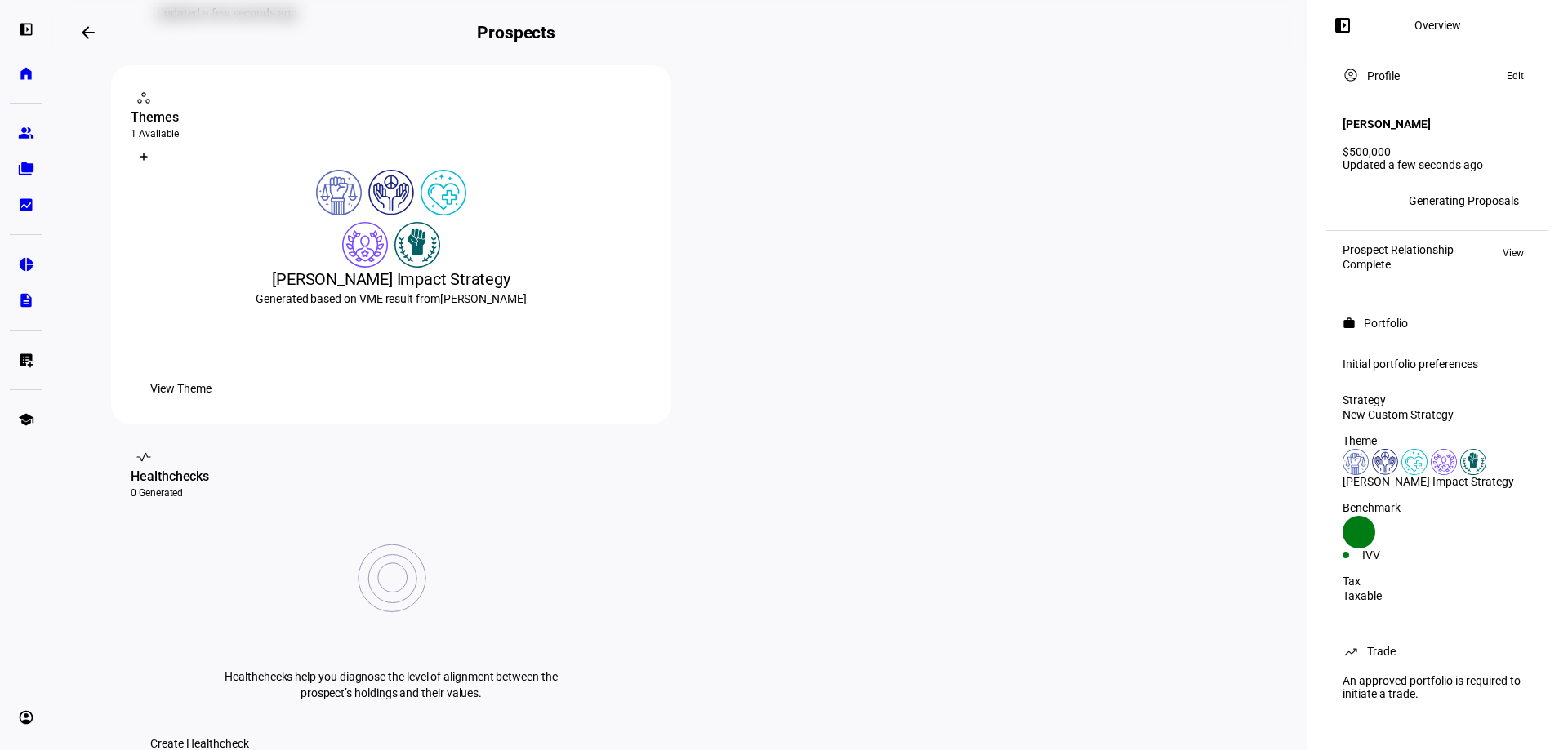
scroll to position [0, 0]
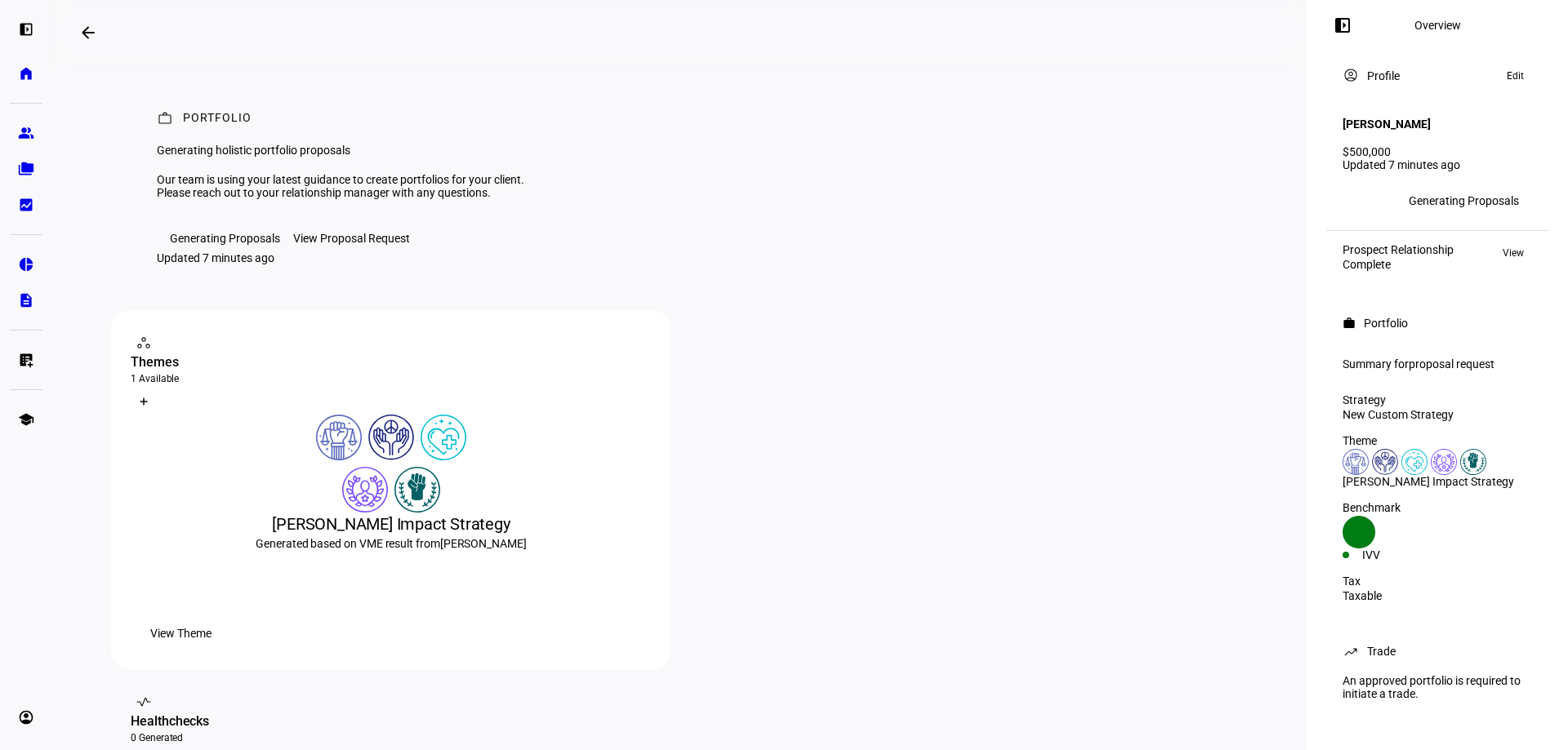
click at [346, 245] on div "View Proposal Request" at bounding box center [352, 239] width 117 height 13
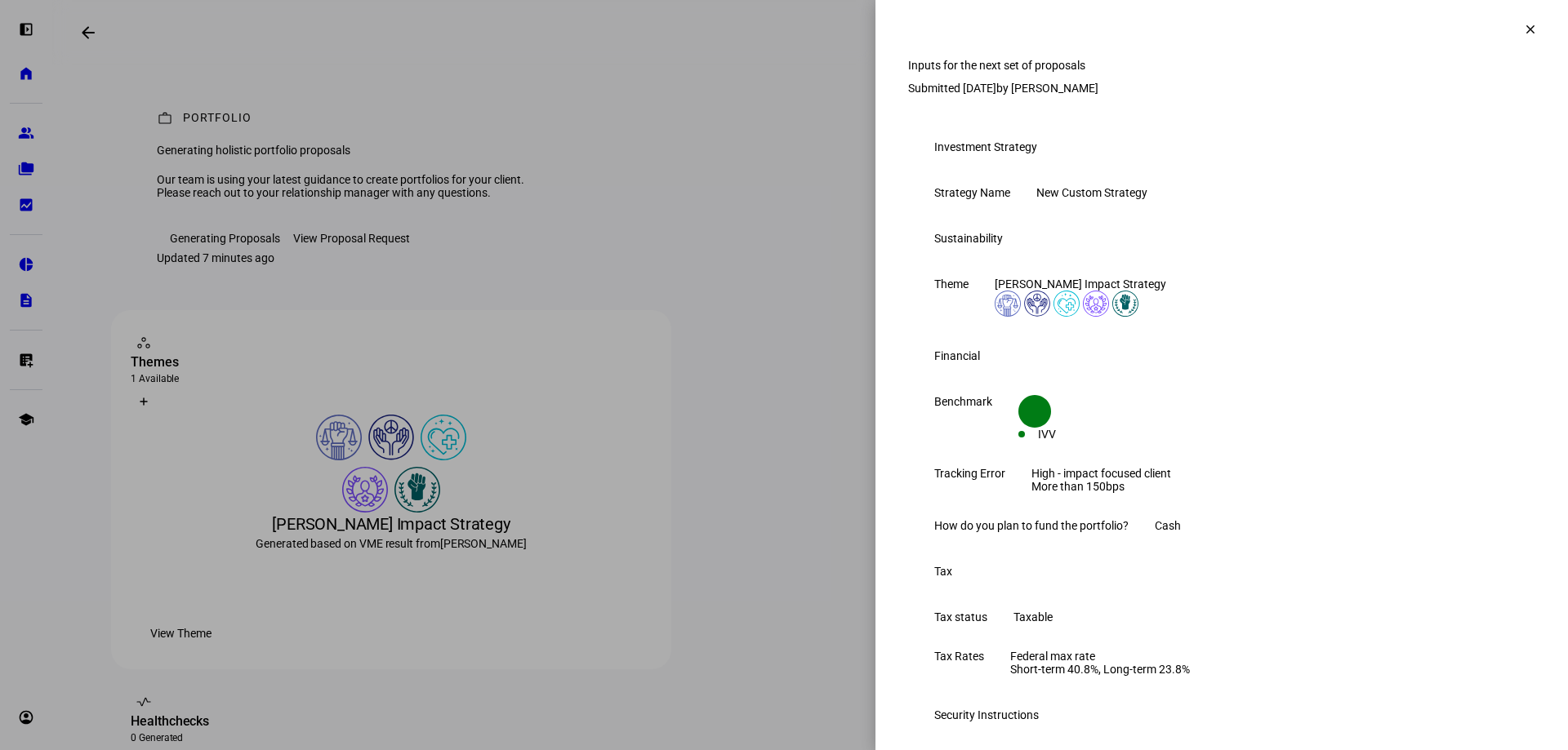
click at [1512, 27] on span at bounding box center [1531, 30] width 39 height 39
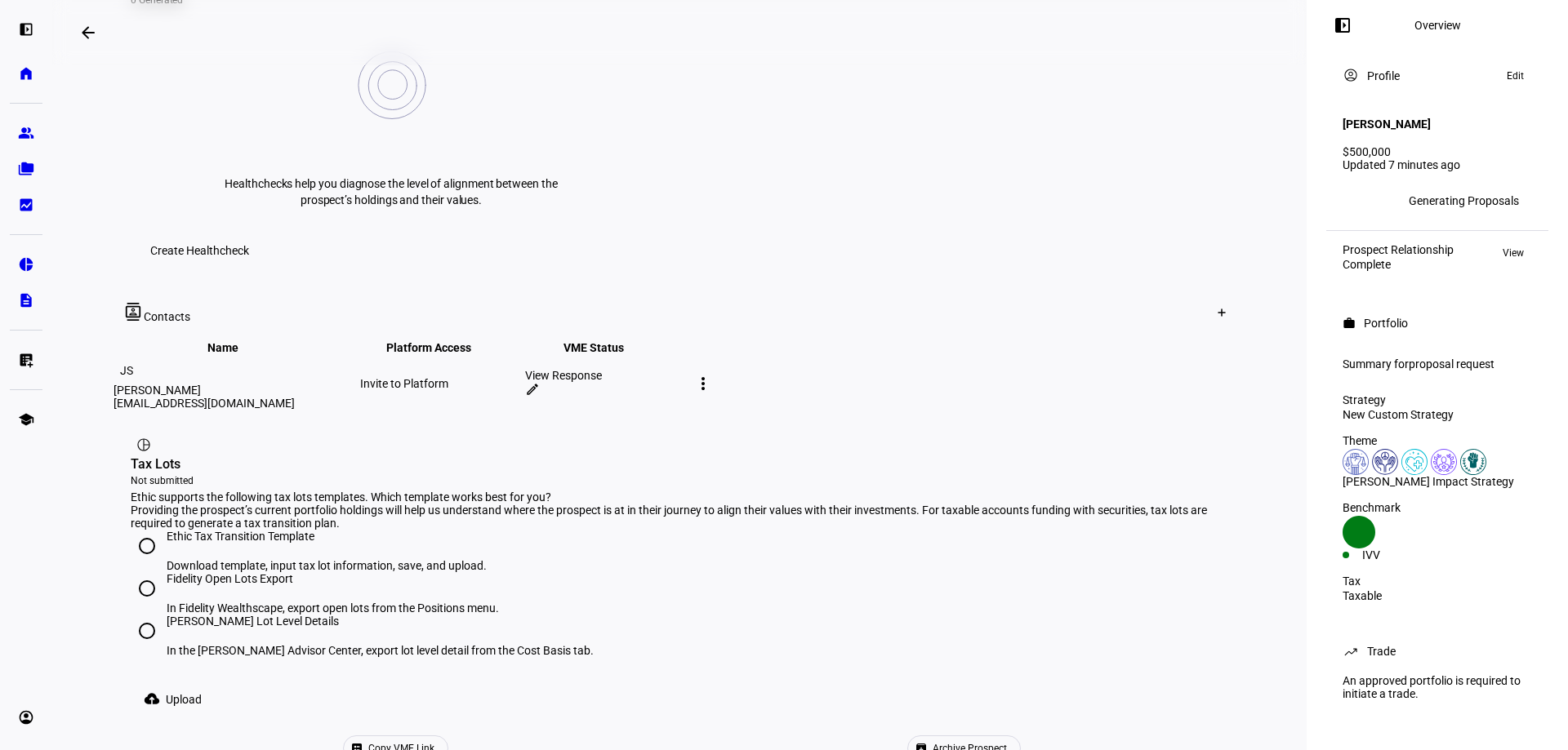
scroll to position [793, 0]
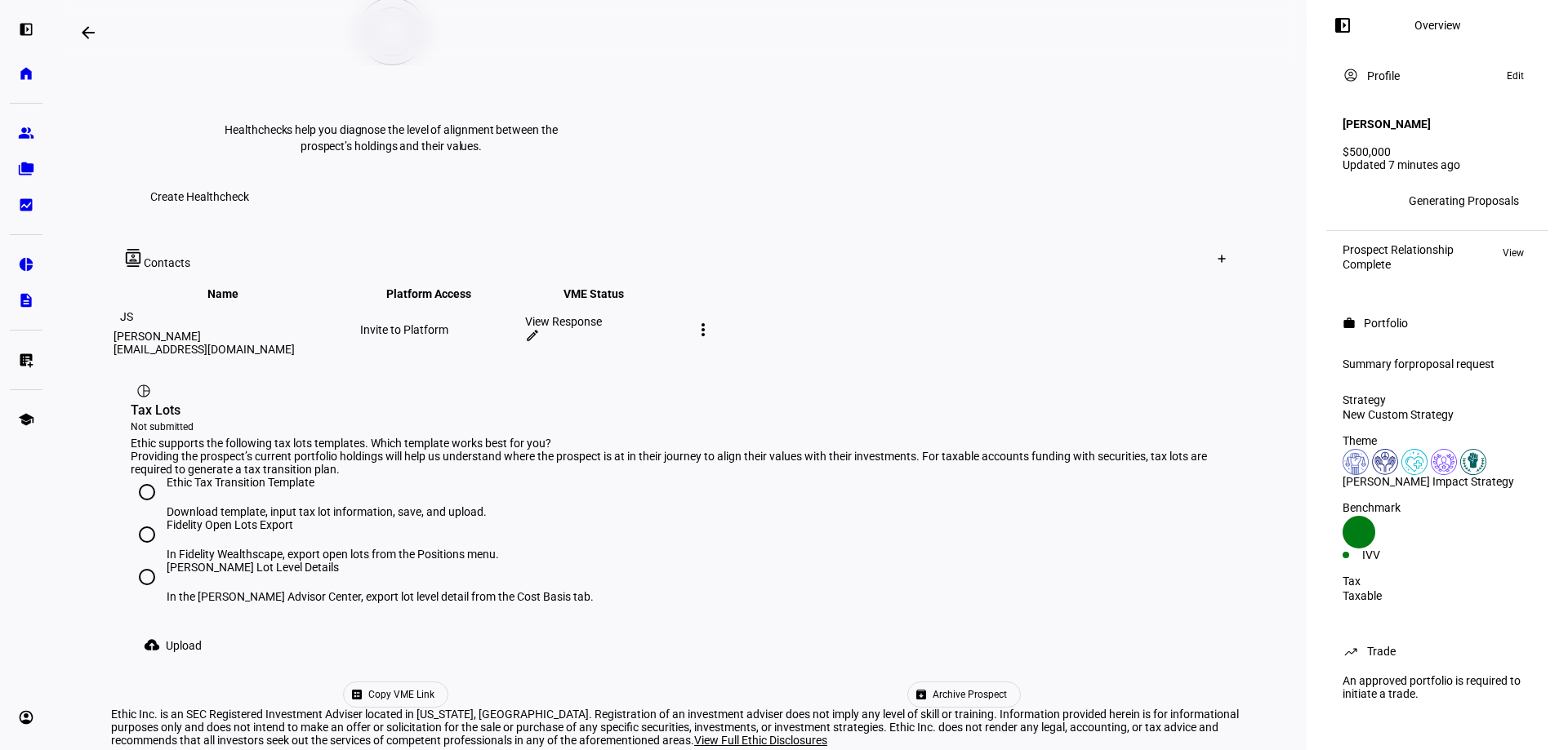
click at [143, 561] on input "[PERSON_NAME] Lot Level Details In the [PERSON_NAME] Advisor Center, export lot…" at bounding box center [146, 577] width 32 height 32
radio input "true"
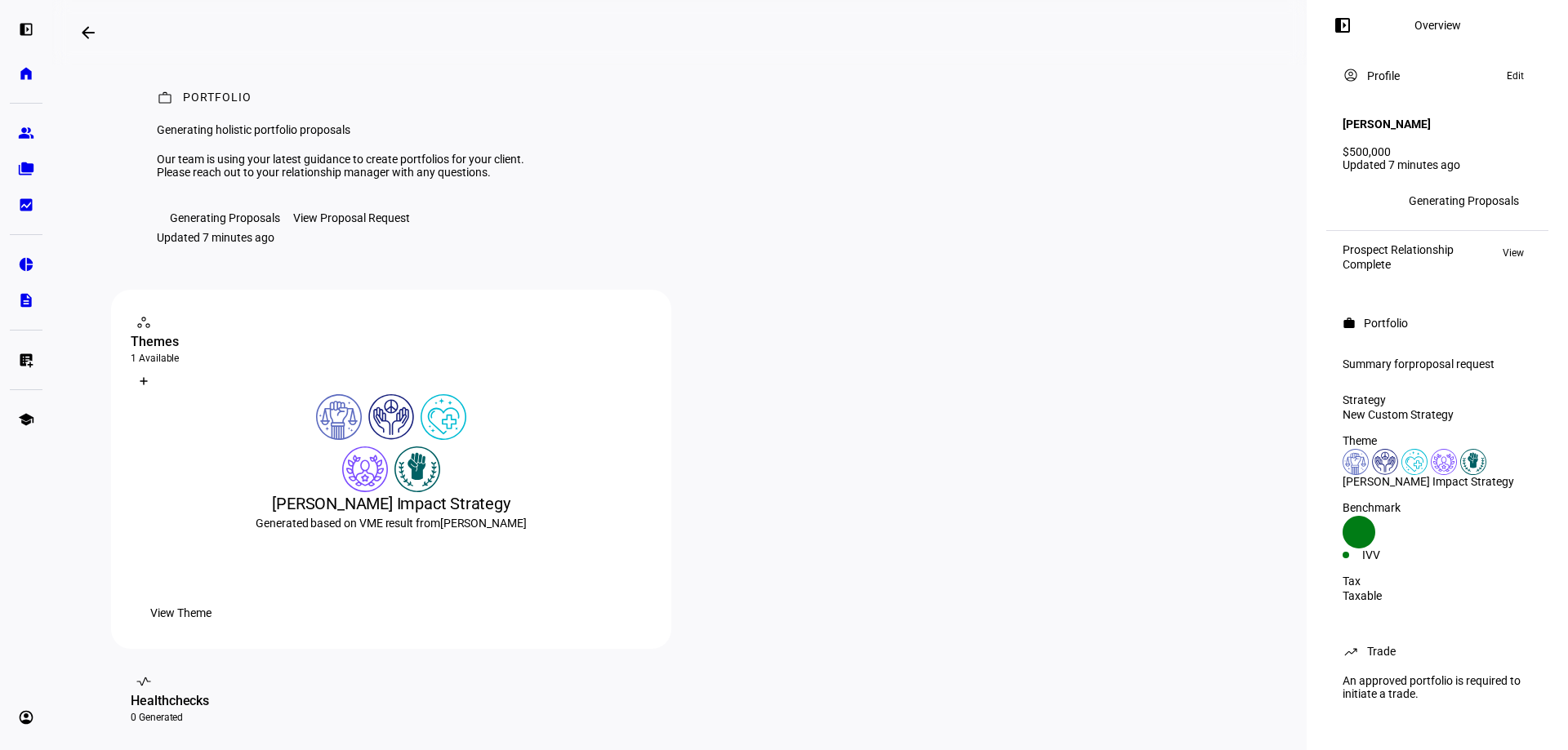
scroll to position [0, 0]
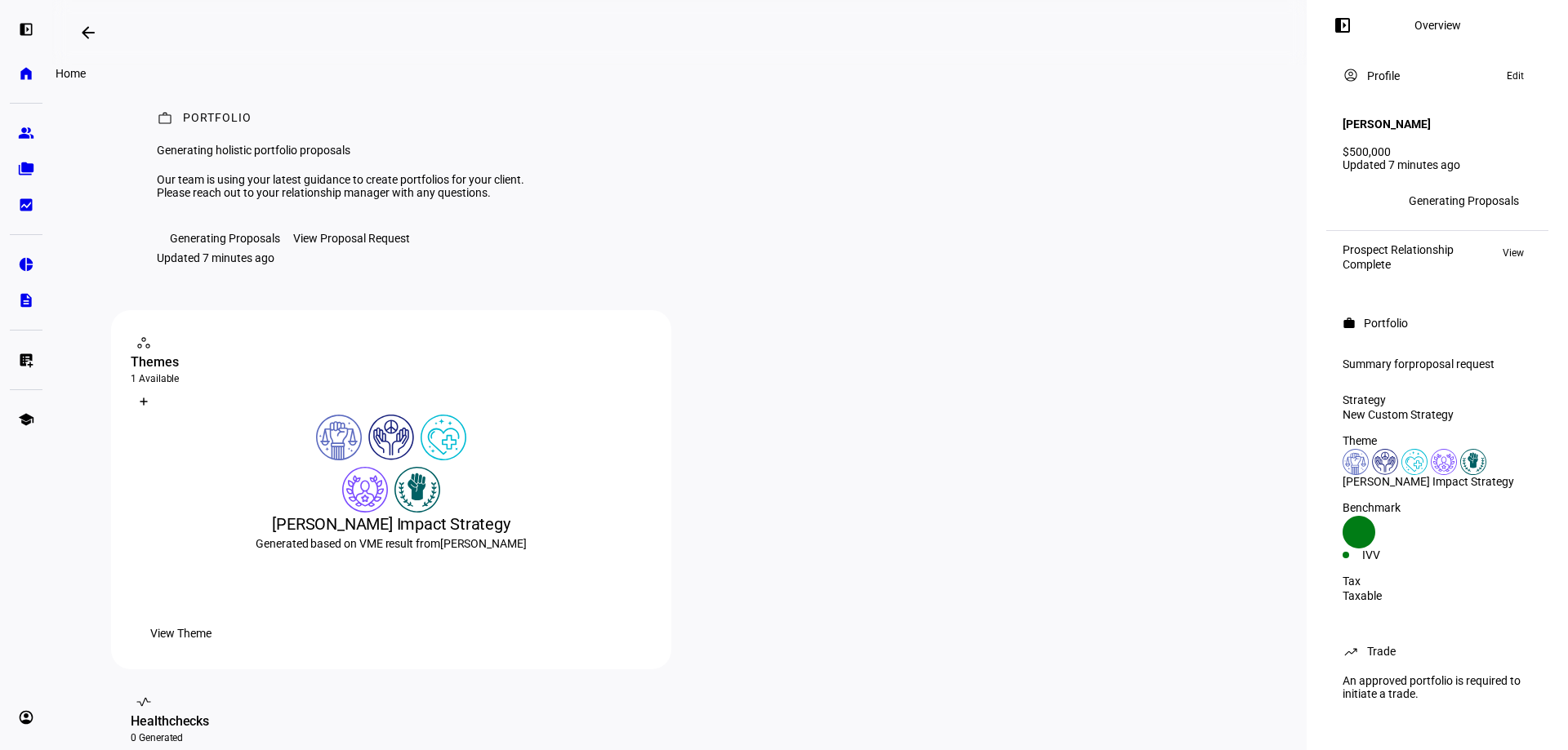
click at [21, 70] on eth-mat-symbol "home" at bounding box center [26, 74] width 17 height 17
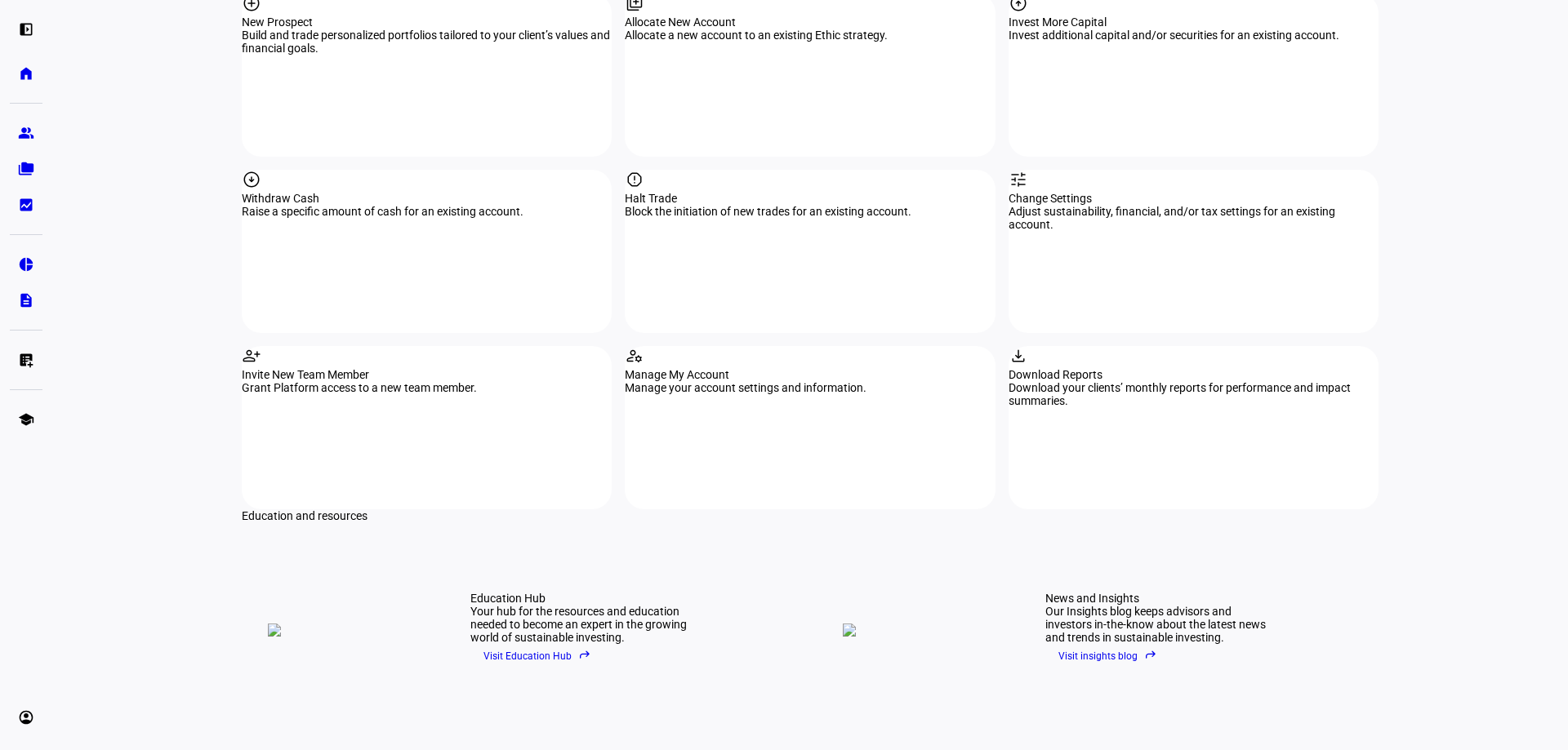
scroll to position [2111, 0]
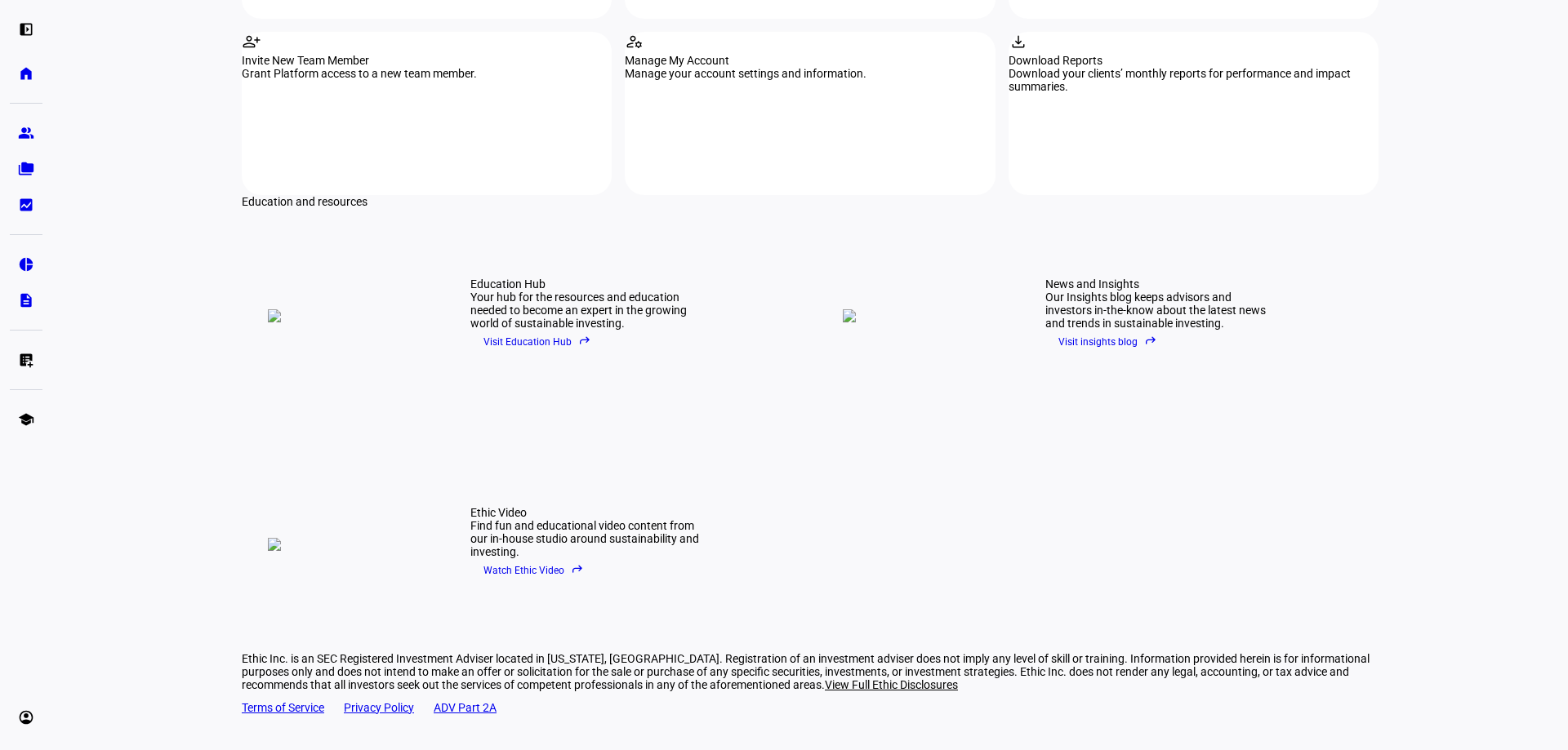
click at [541, 330] on span "Visit Education Hub reply" at bounding box center [537, 342] width 108 height 24
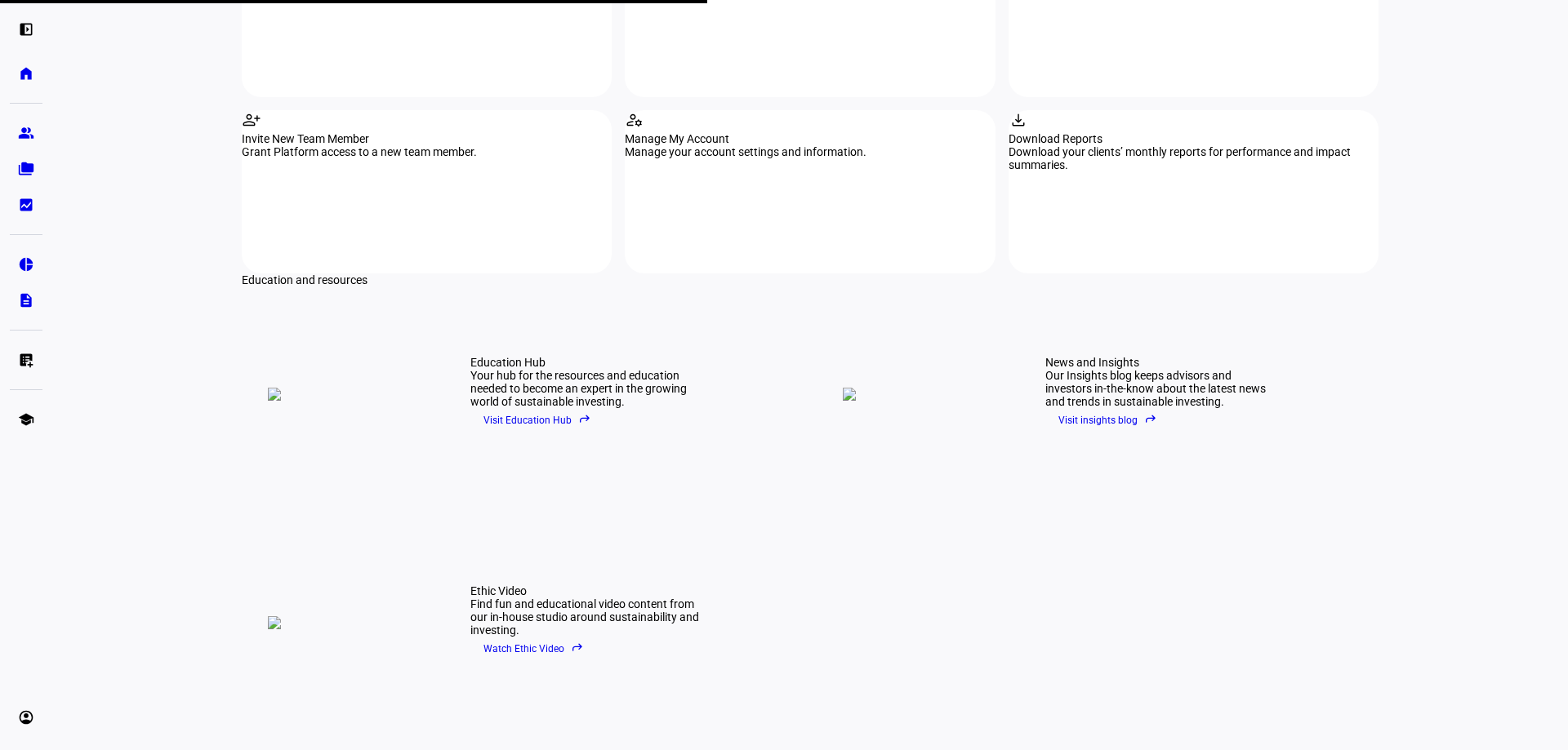
scroll to position [2029, 0]
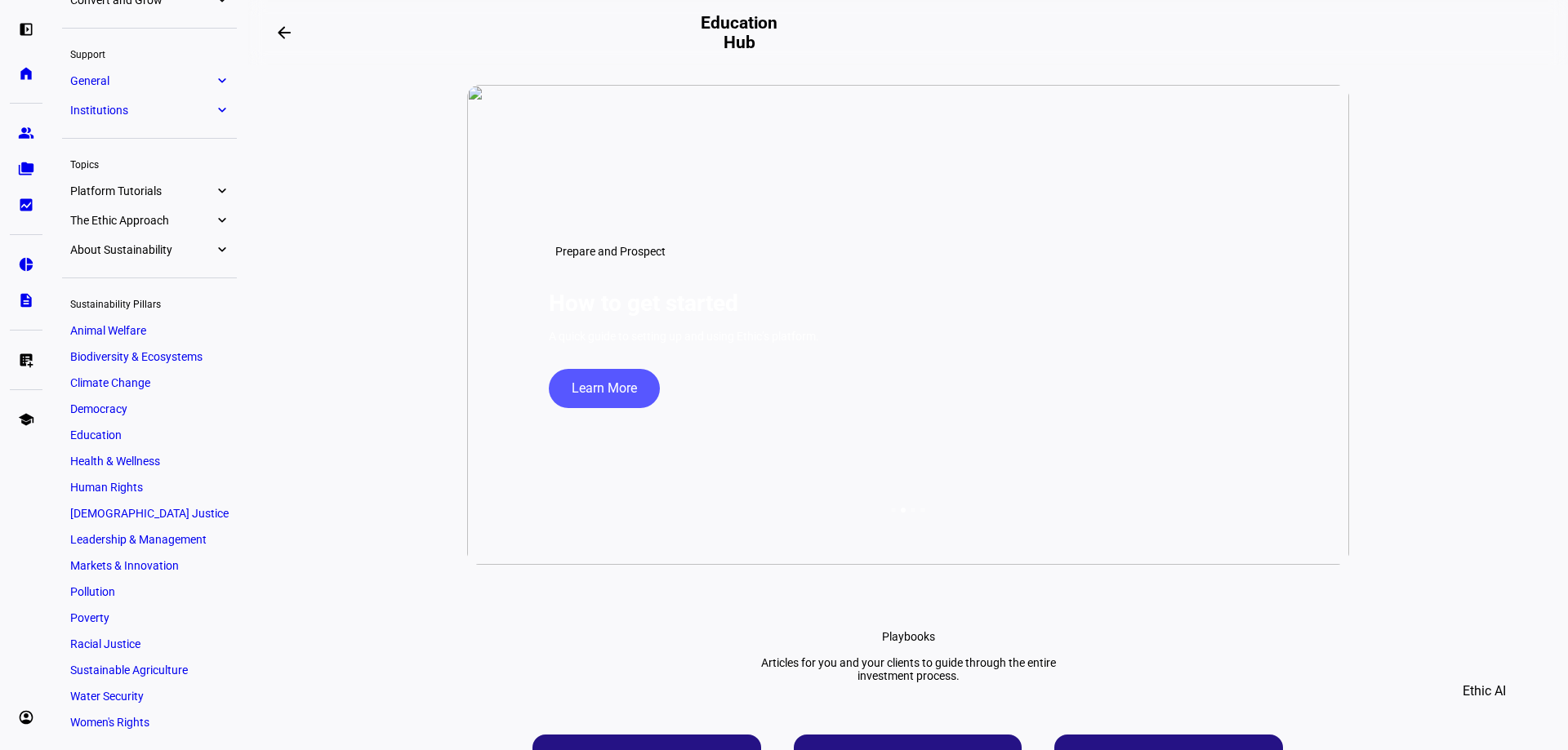
click at [116, 410] on span "Democracy" at bounding box center [99, 409] width 57 height 13
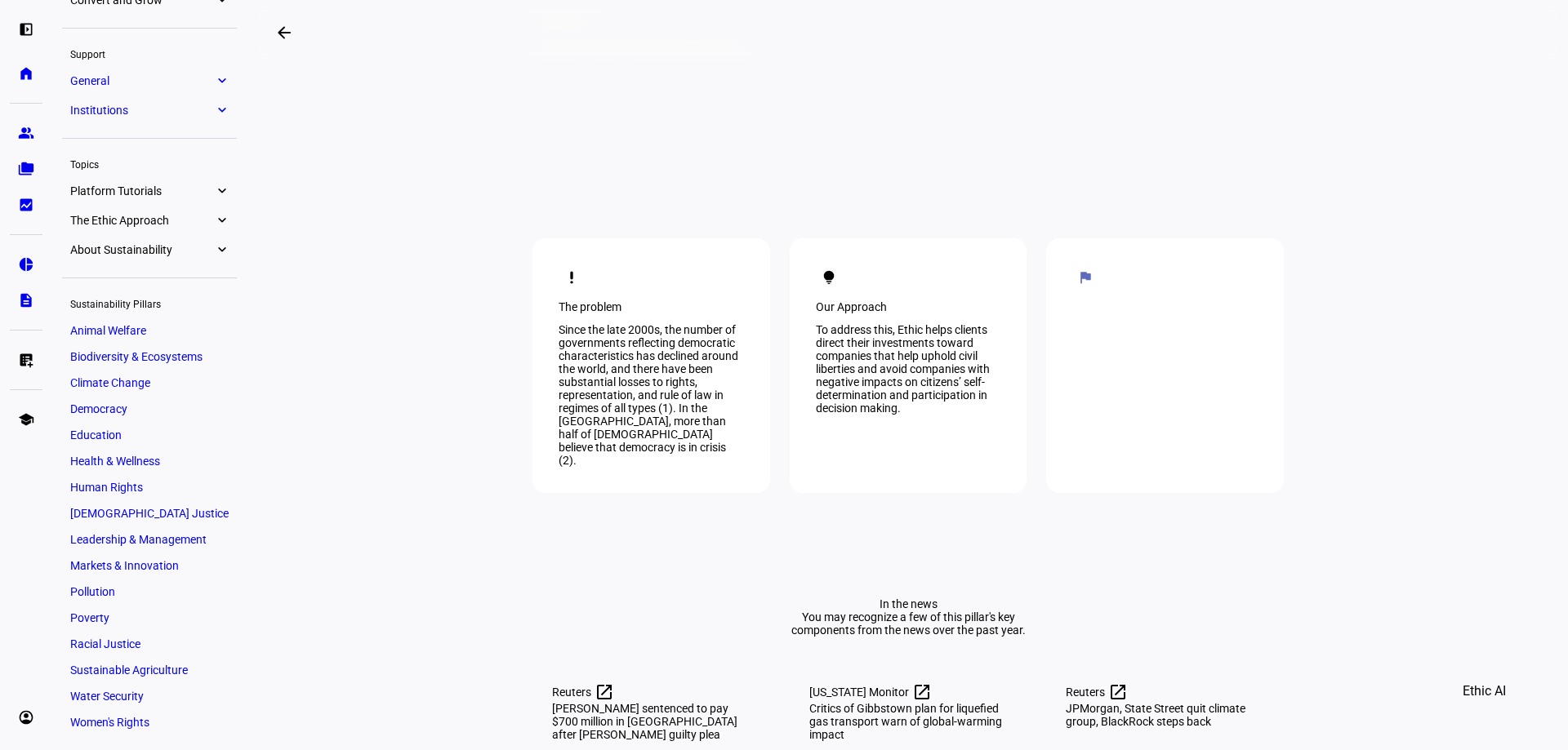
scroll to position [166, 0]
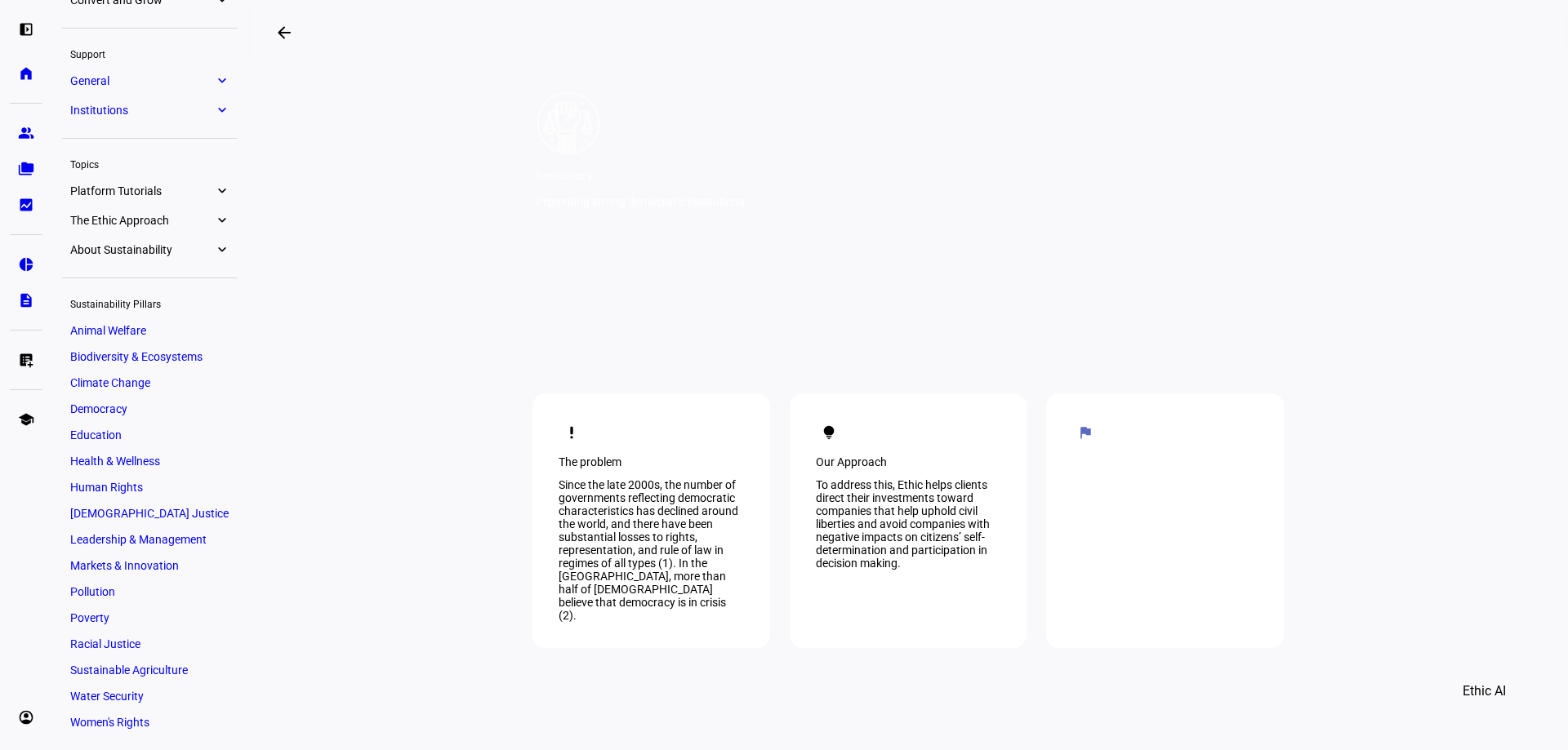
click at [89, 431] on span "Education" at bounding box center [96, 436] width 52 height 13
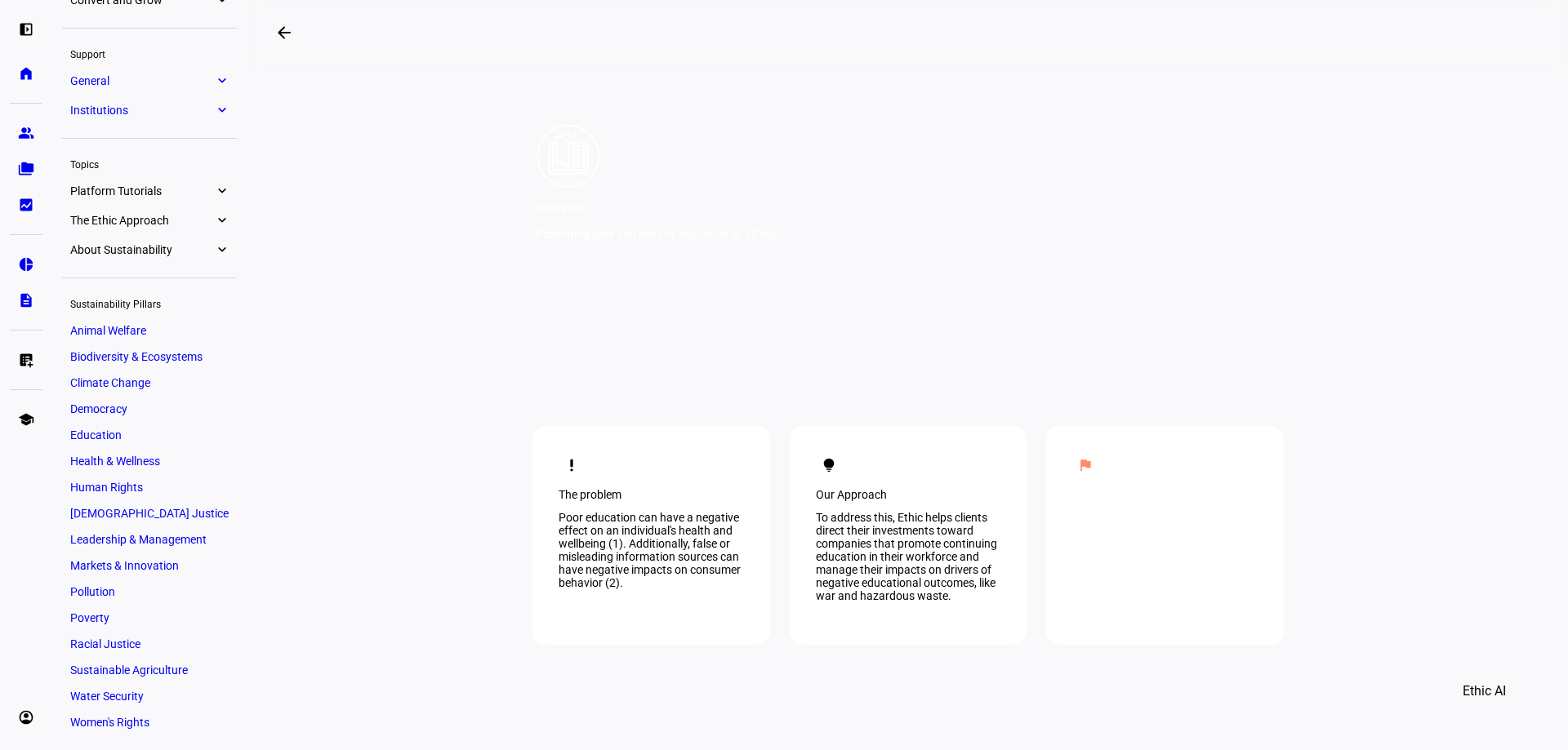
scroll to position [164, 0]
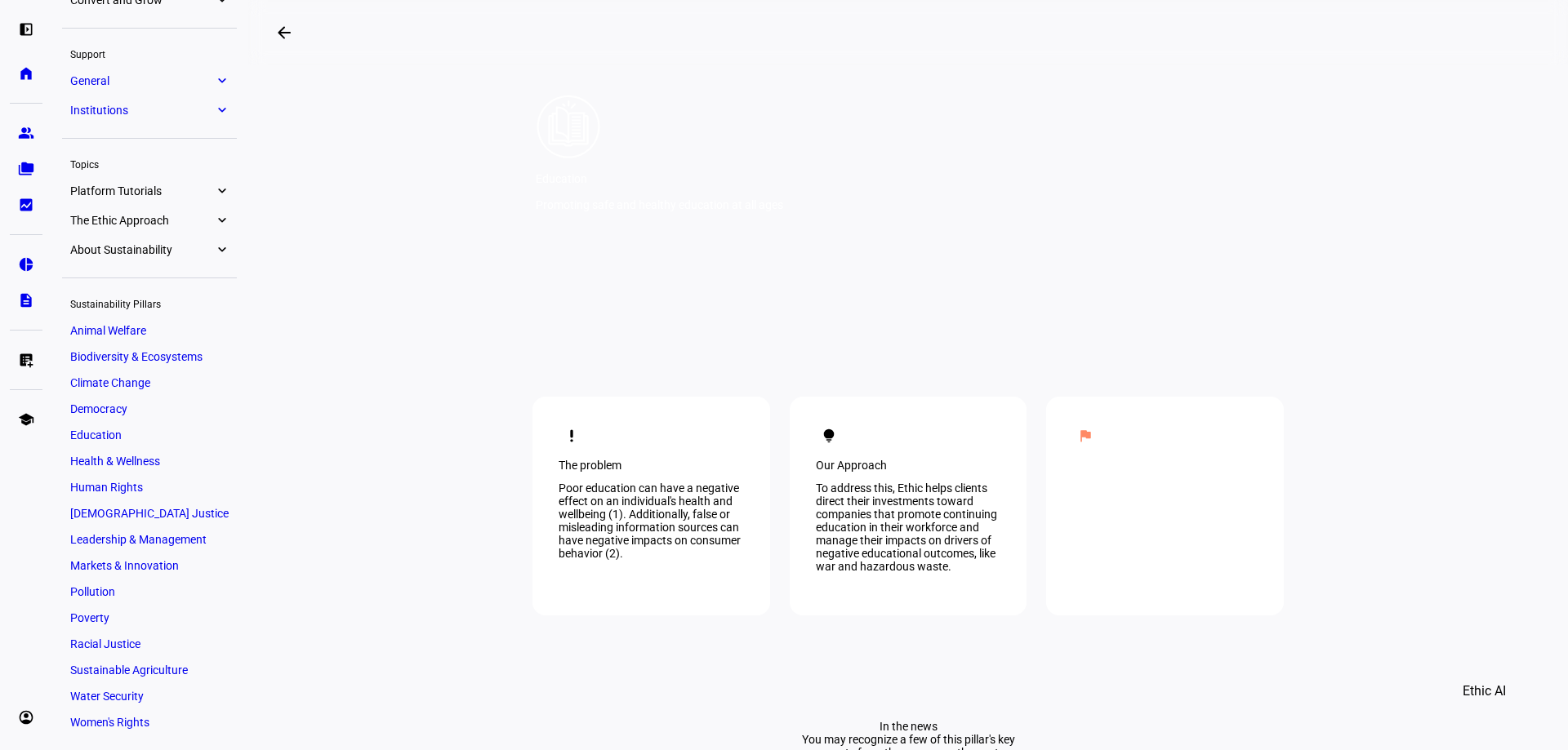
click at [112, 411] on span "Democracy" at bounding box center [99, 409] width 57 height 13
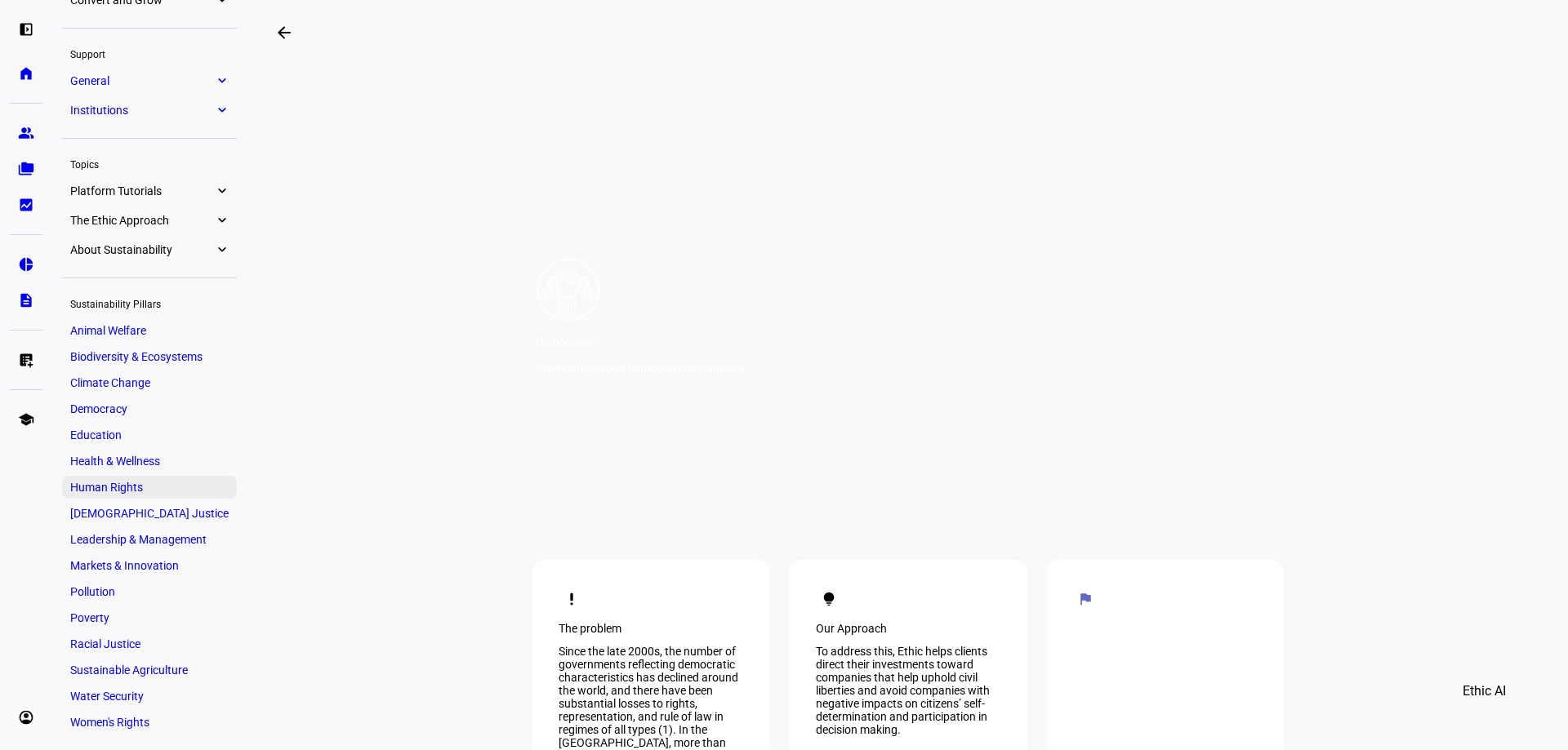
click at [120, 492] on span "Human Rights" at bounding box center [106, 487] width 73 height 13
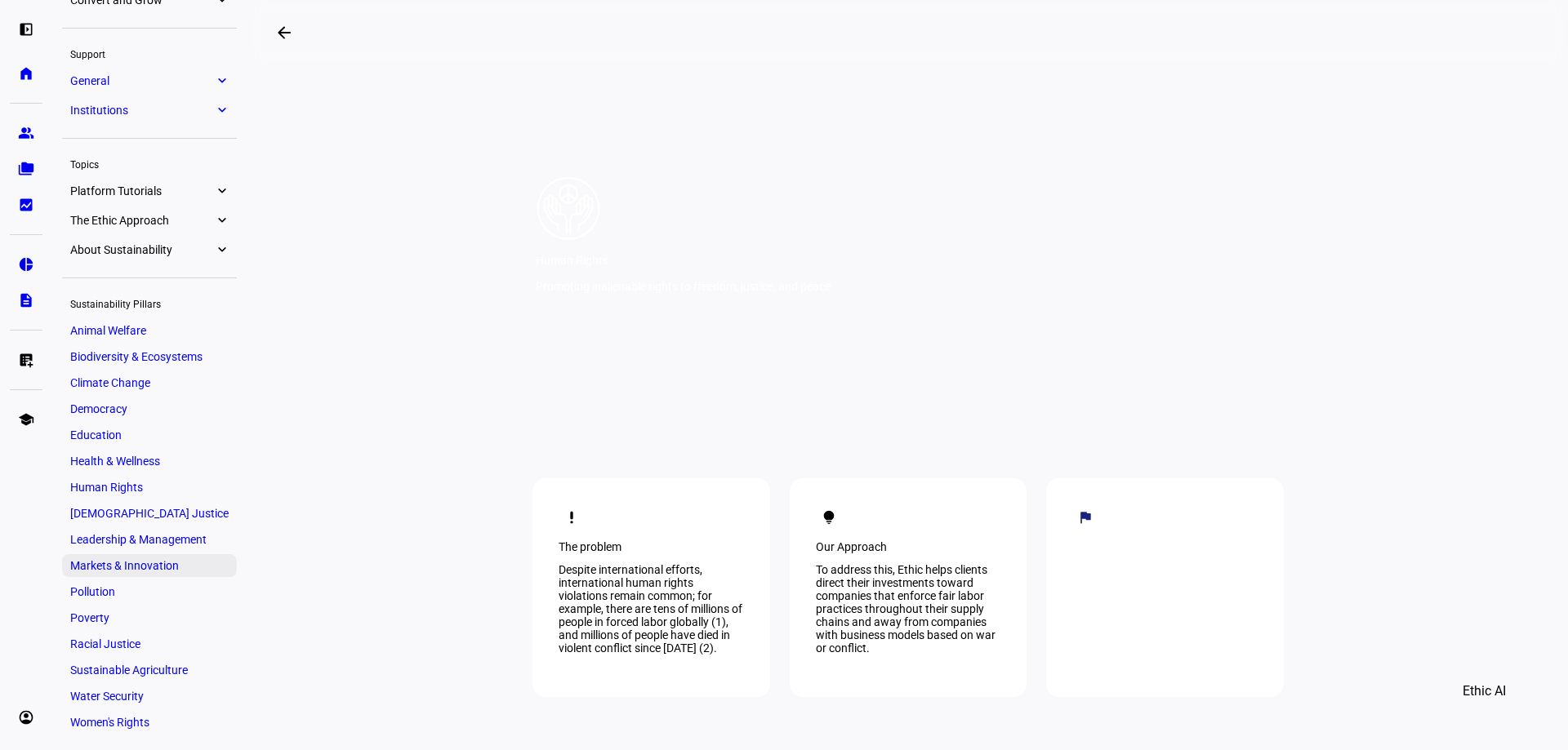
click at [100, 571] on span "Markets & Innovation" at bounding box center [124, 566] width 108 height 13
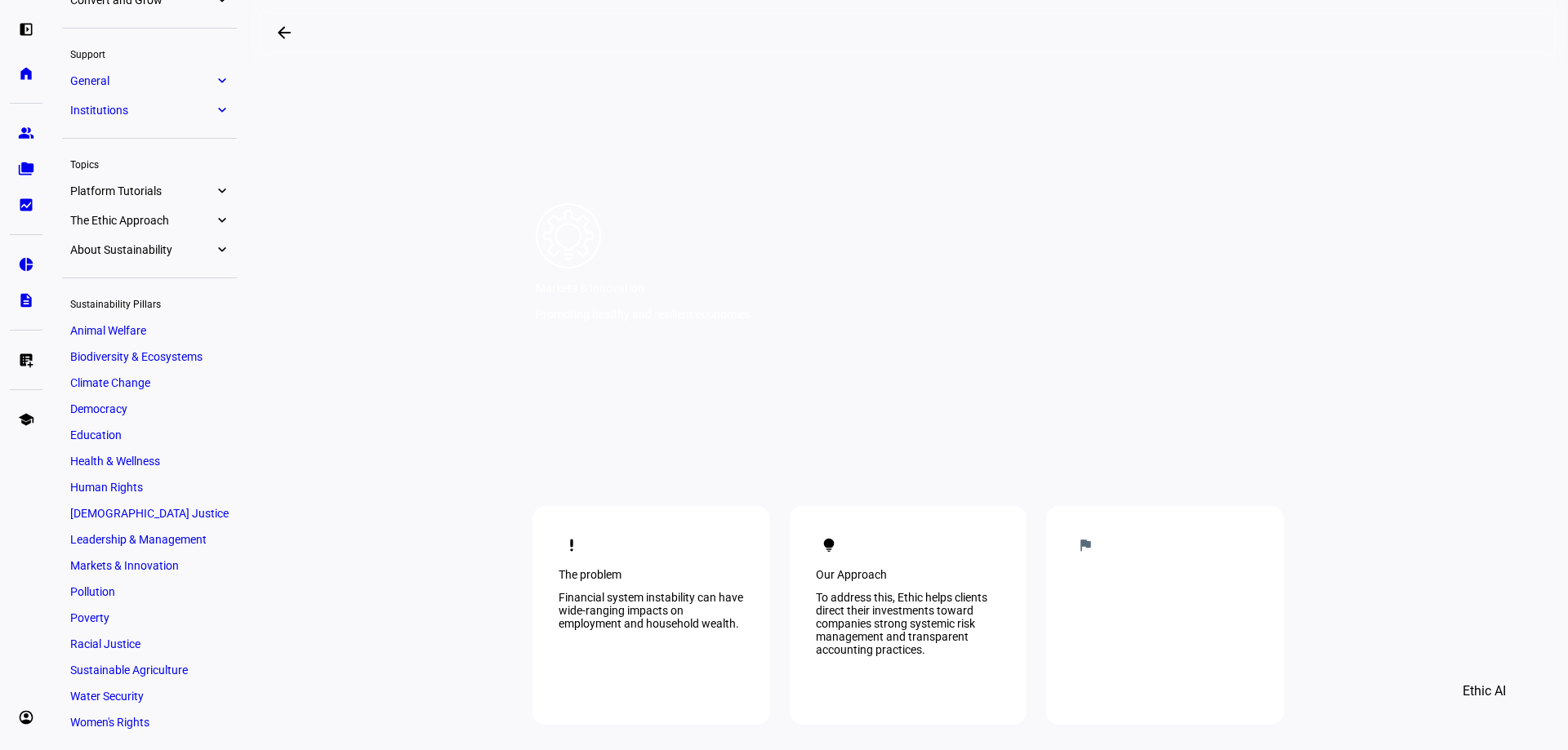
scroll to position [81, 0]
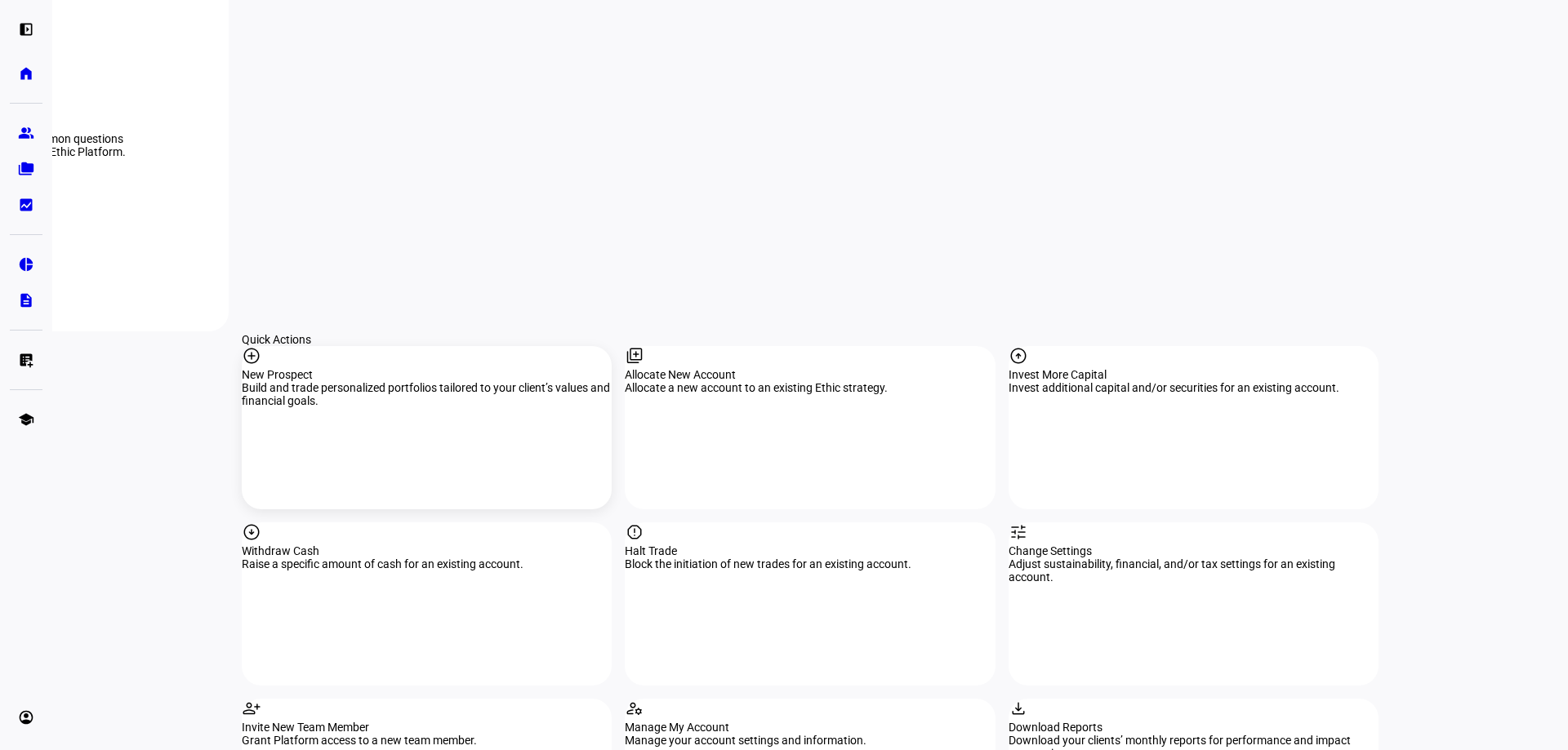
scroll to position [1469, 0]
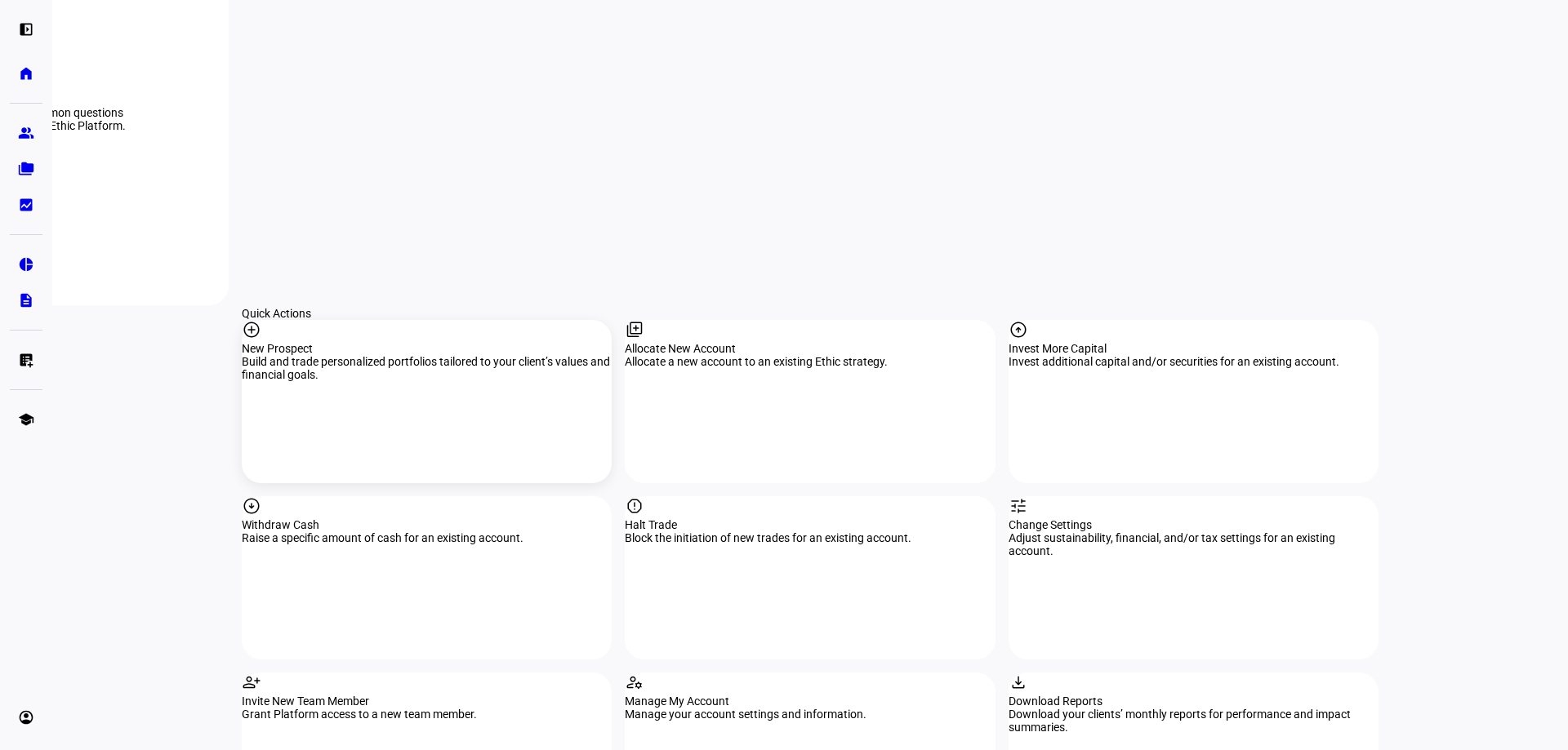
click at [366, 342] on div "New Prospect" at bounding box center [426, 349] width 370 height 13
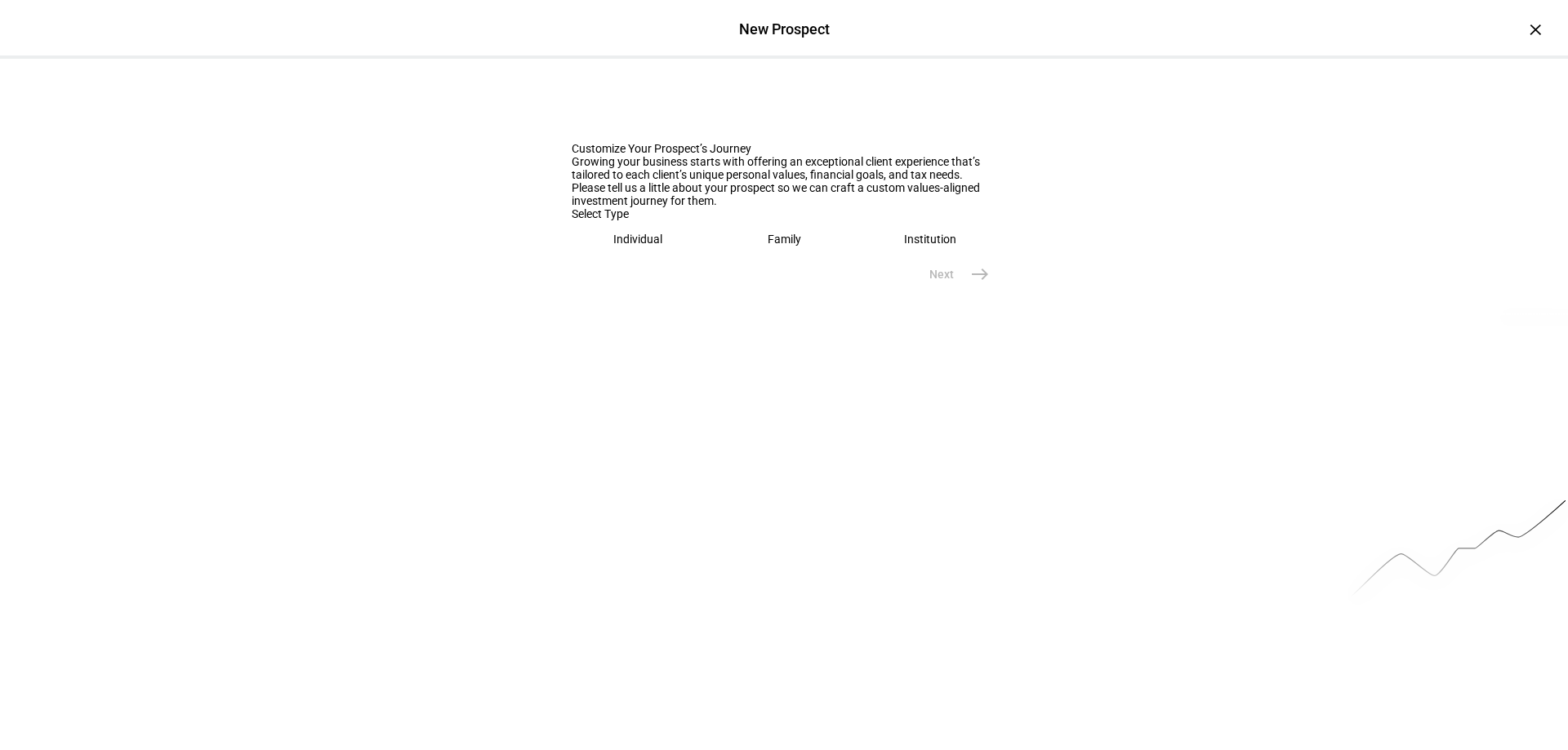
scroll to position [18, 0]
click at [905, 241] on div "Institution" at bounding box center [931, 235] width 53 height 13
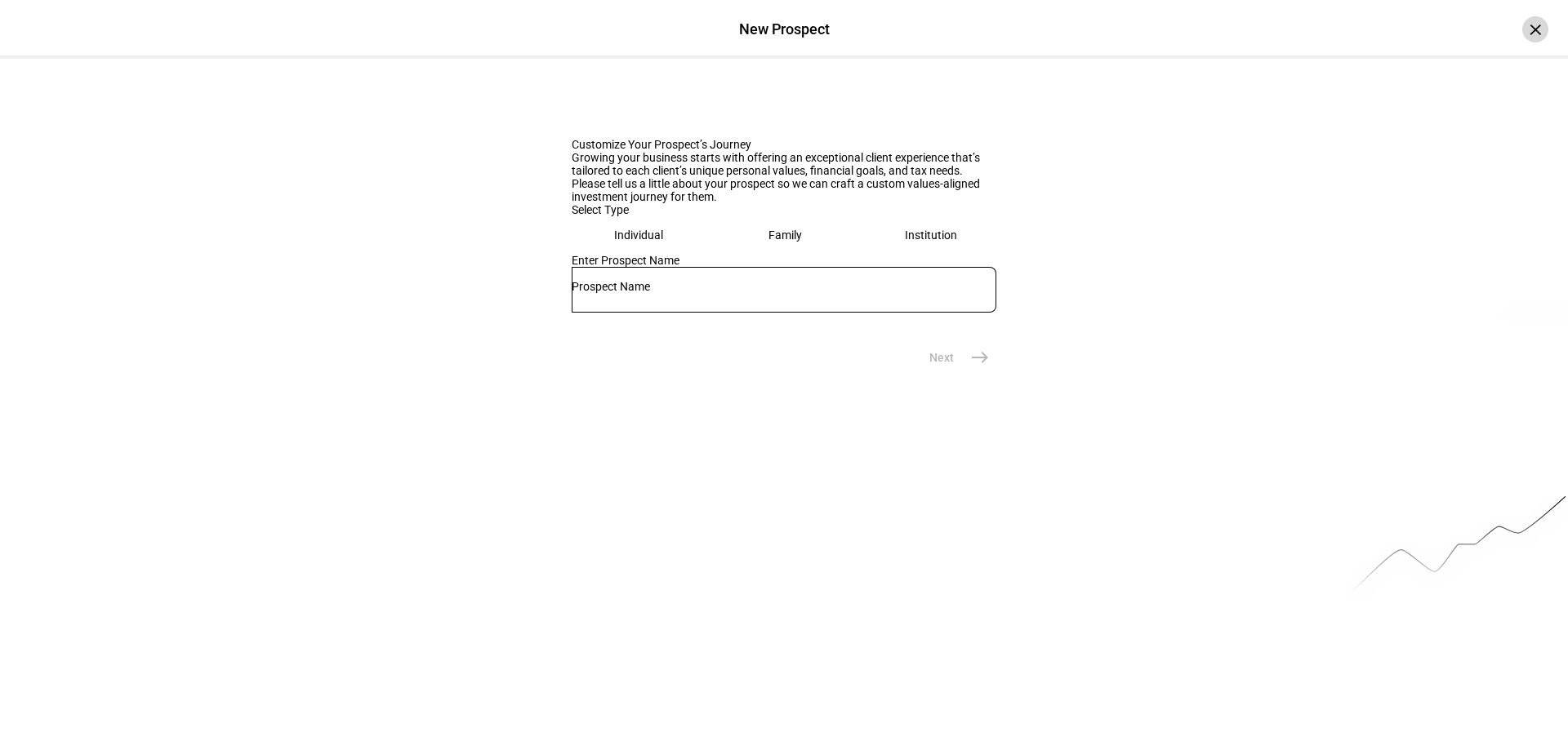
click at [1523, 28] on div "×" at bounding box center [1536, 30] width 26 height 26
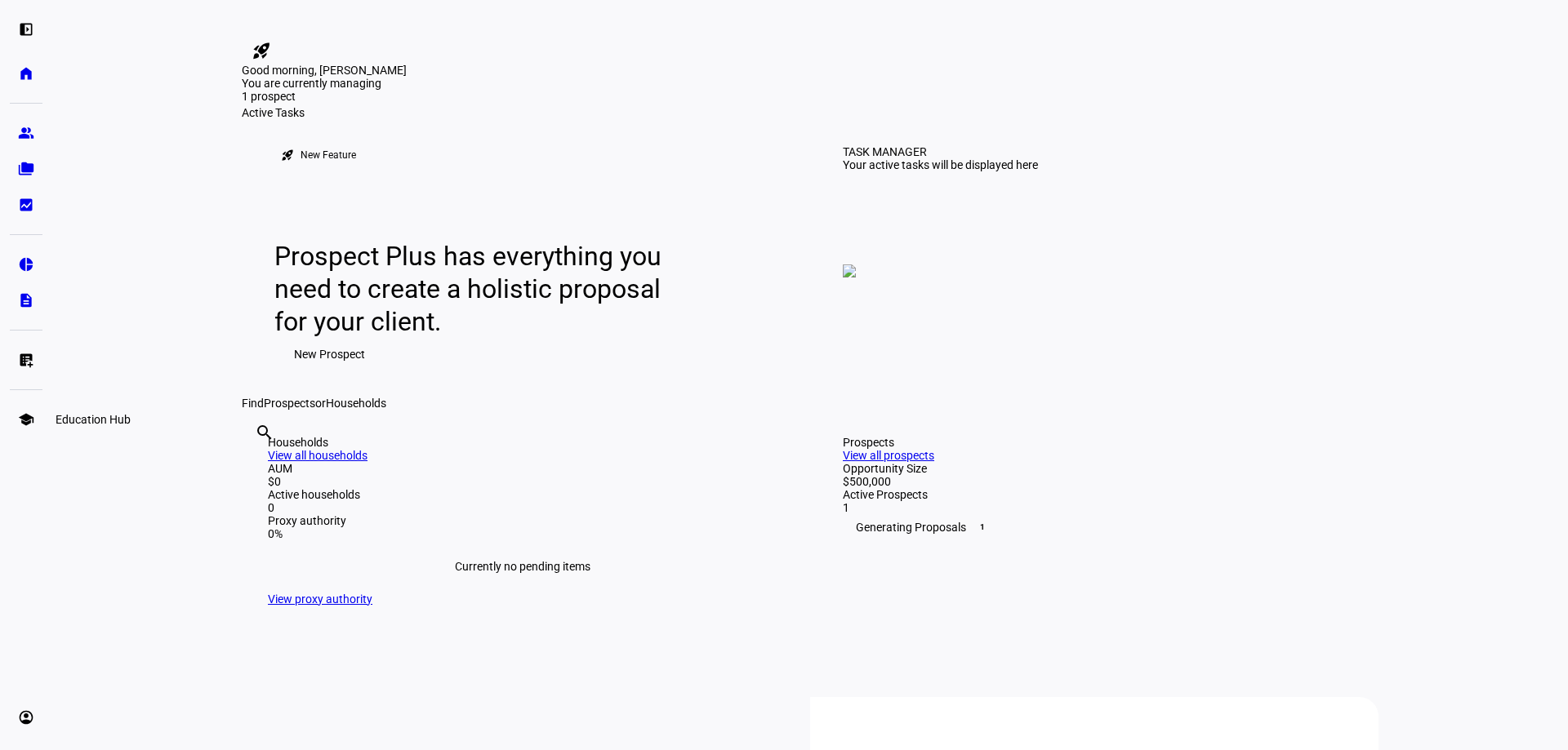
click at [22, 424] on eth-mat-symbol "school" at bounding box center [26, 420] width 17 height 17
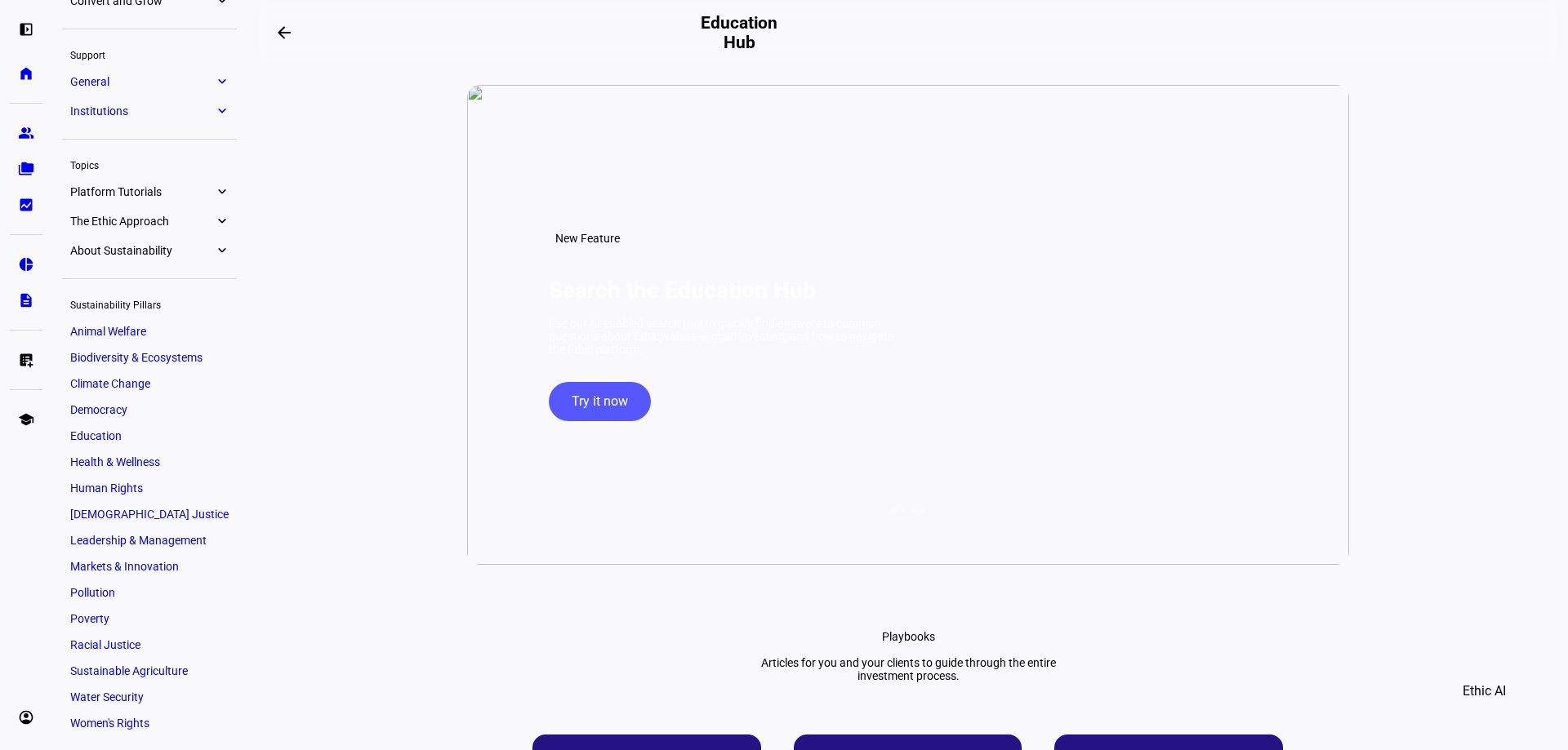
scroll to position [298, 0]
click at [124, 716] on span "Women's Rights" at bounding box center [110, 722] width 80 height 13
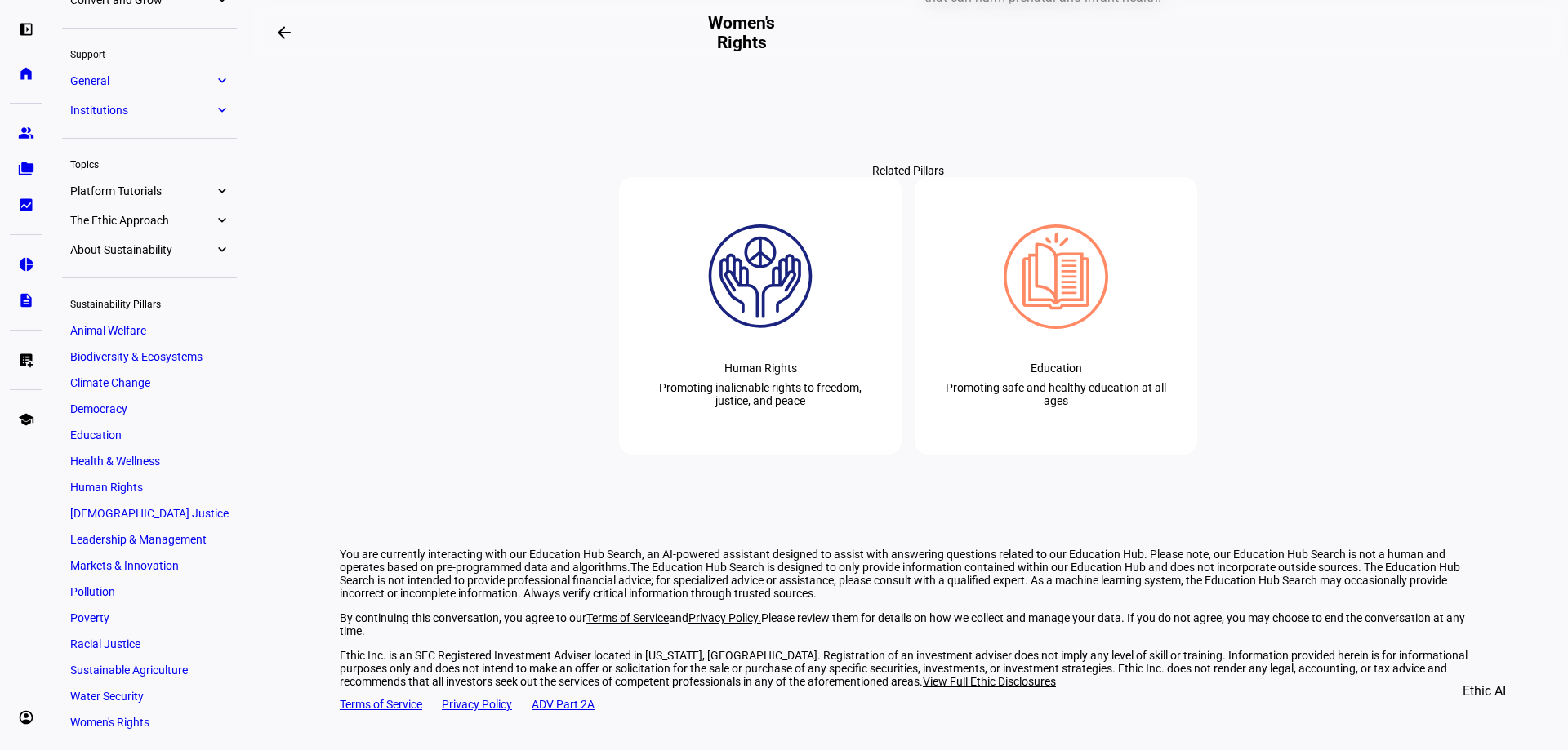
scroll to position [1721, 0]
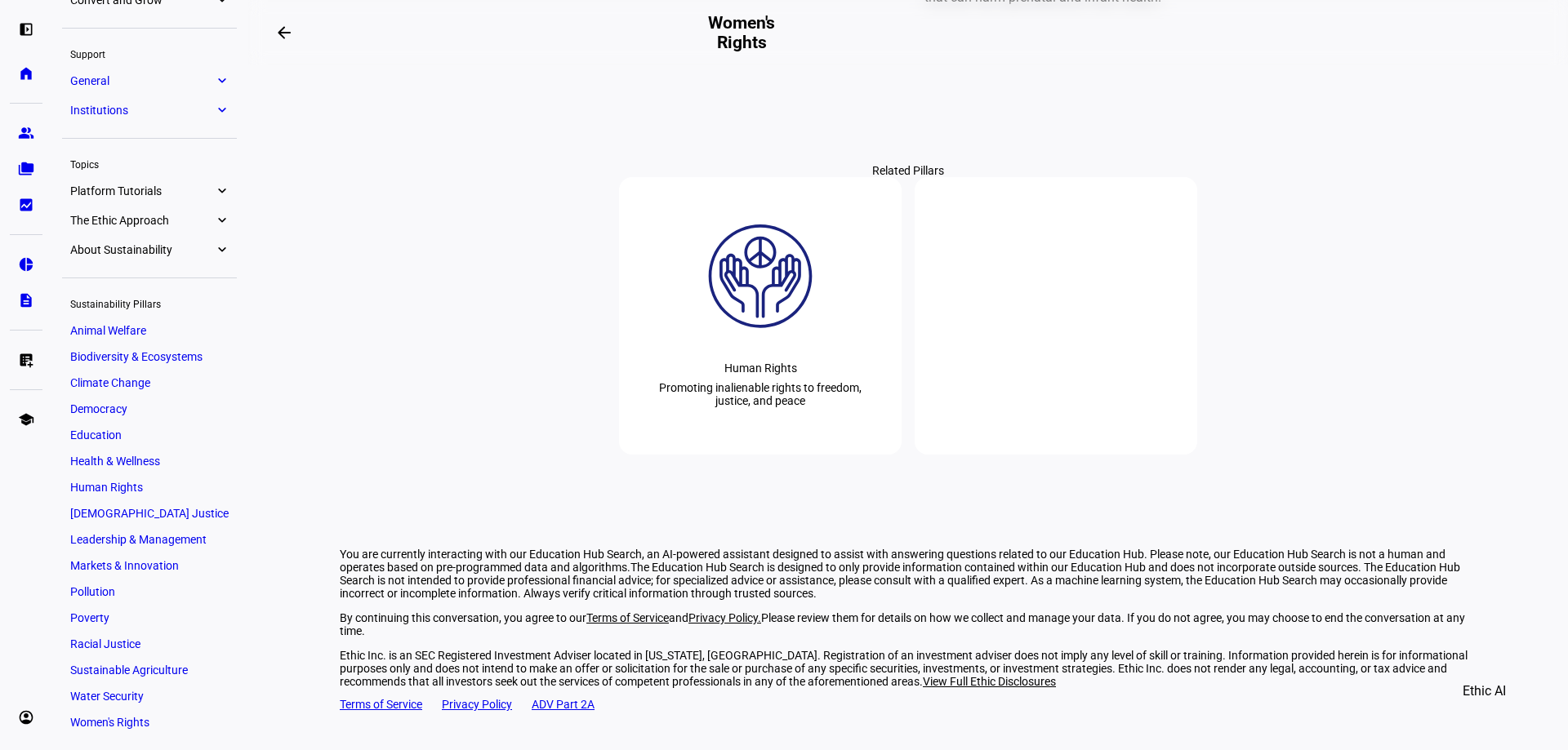
click at [1004, 325] on img at bounding box center [1056, 277] width 105 height 105
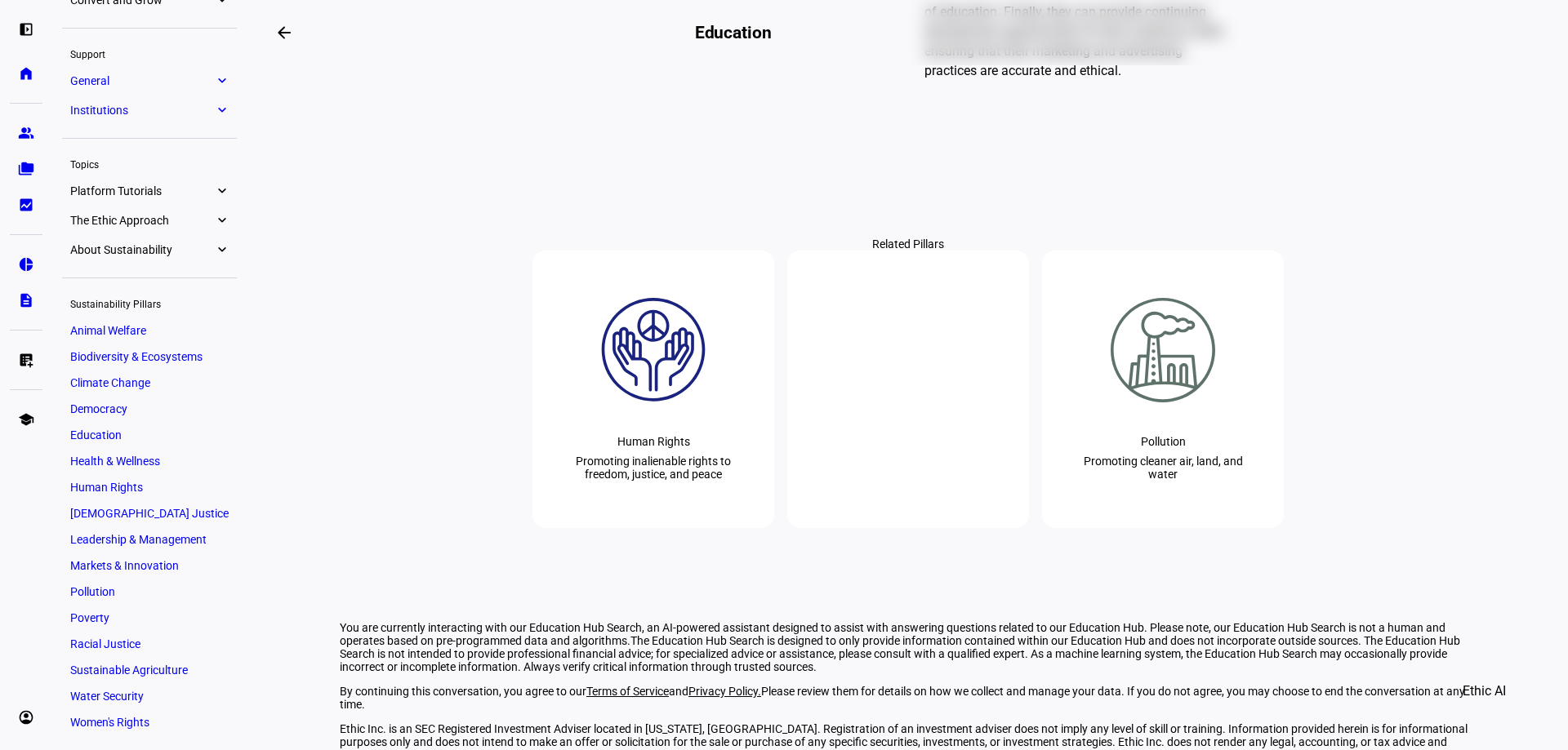
scroll to position [1633, 0]
